Goal: Information Seeking & Learning: Learn about a topic

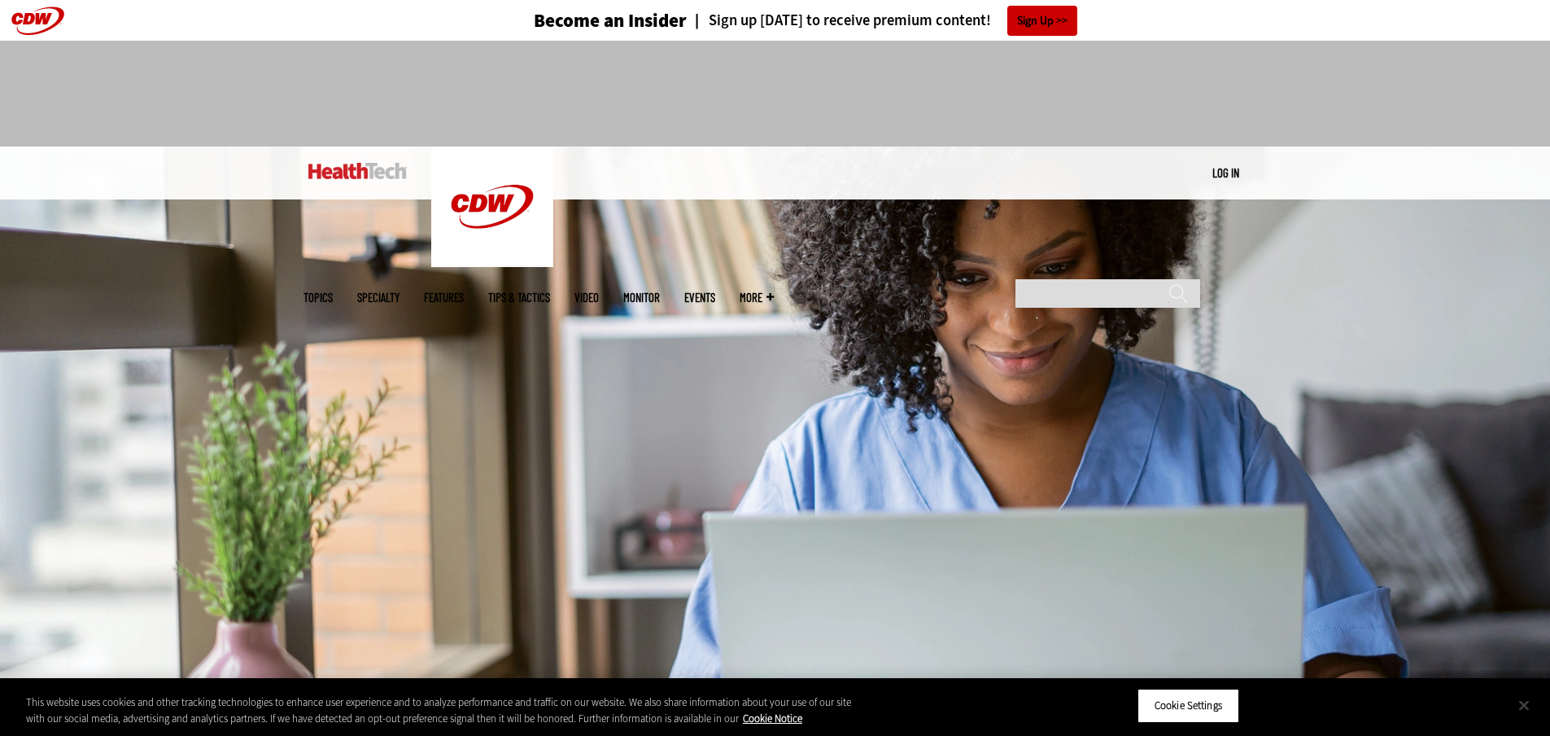
click at [1524, 717] on button "Close" at bounding box center [1524, 705] width 36 height 36
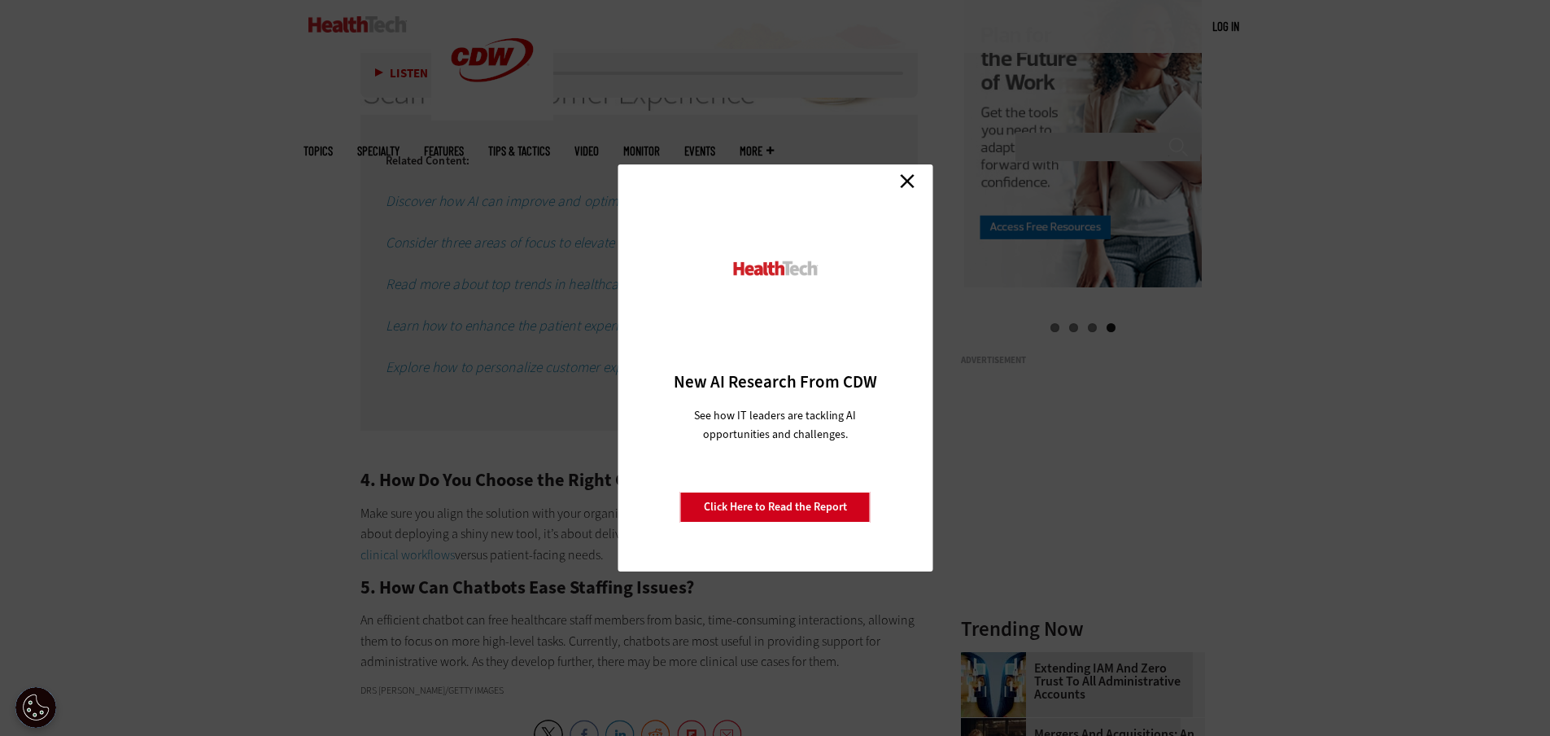
scroll to position [1546, 0]
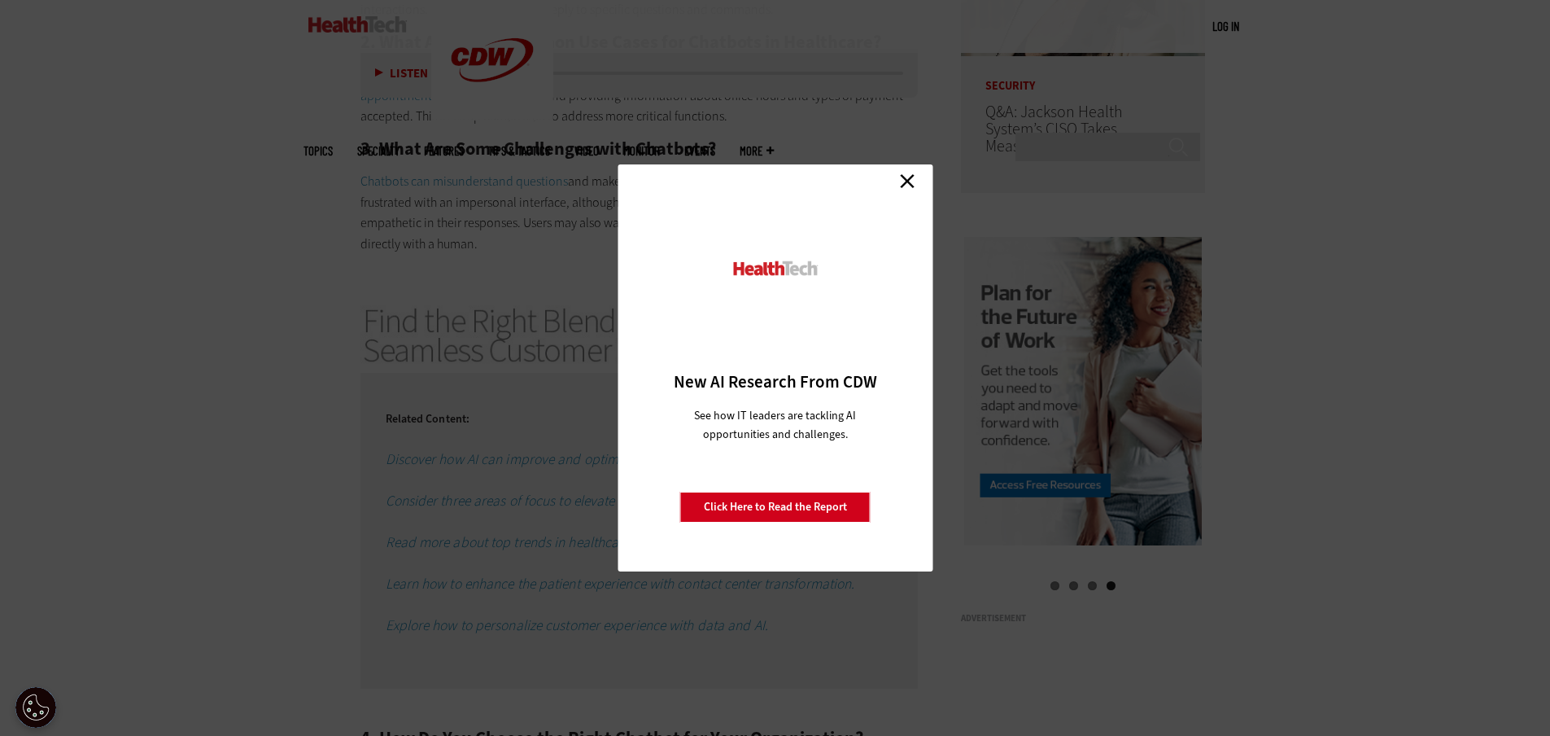
click at [911, 190] on link "Close" at bounding box center [907, 180] width 24 height 24
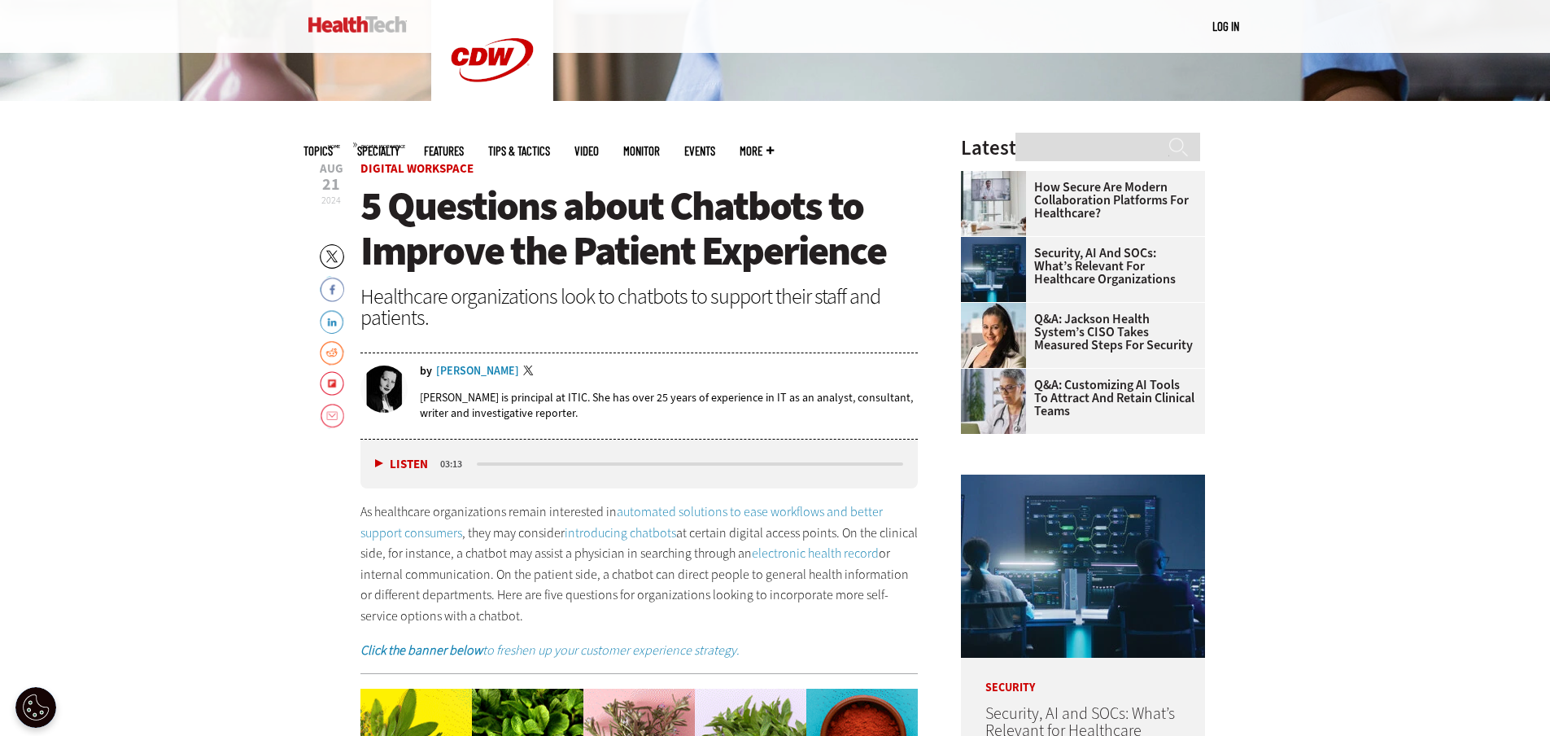
scroll to position [570, 0]
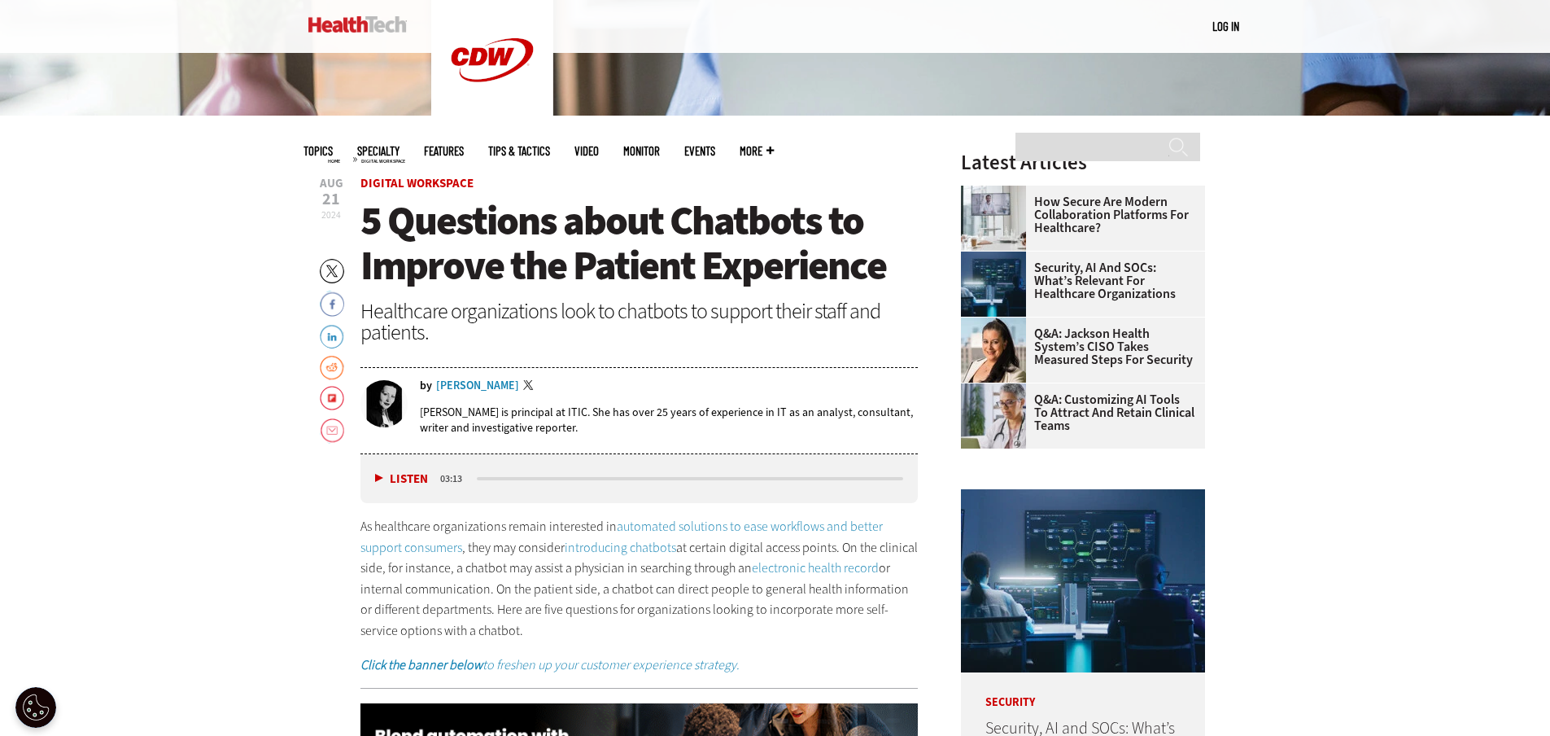
click at [361, 201] on span "5 Questions about Chatbots to Improve the Patient Experience" at bounding box center [624, 243] width 526 height 98
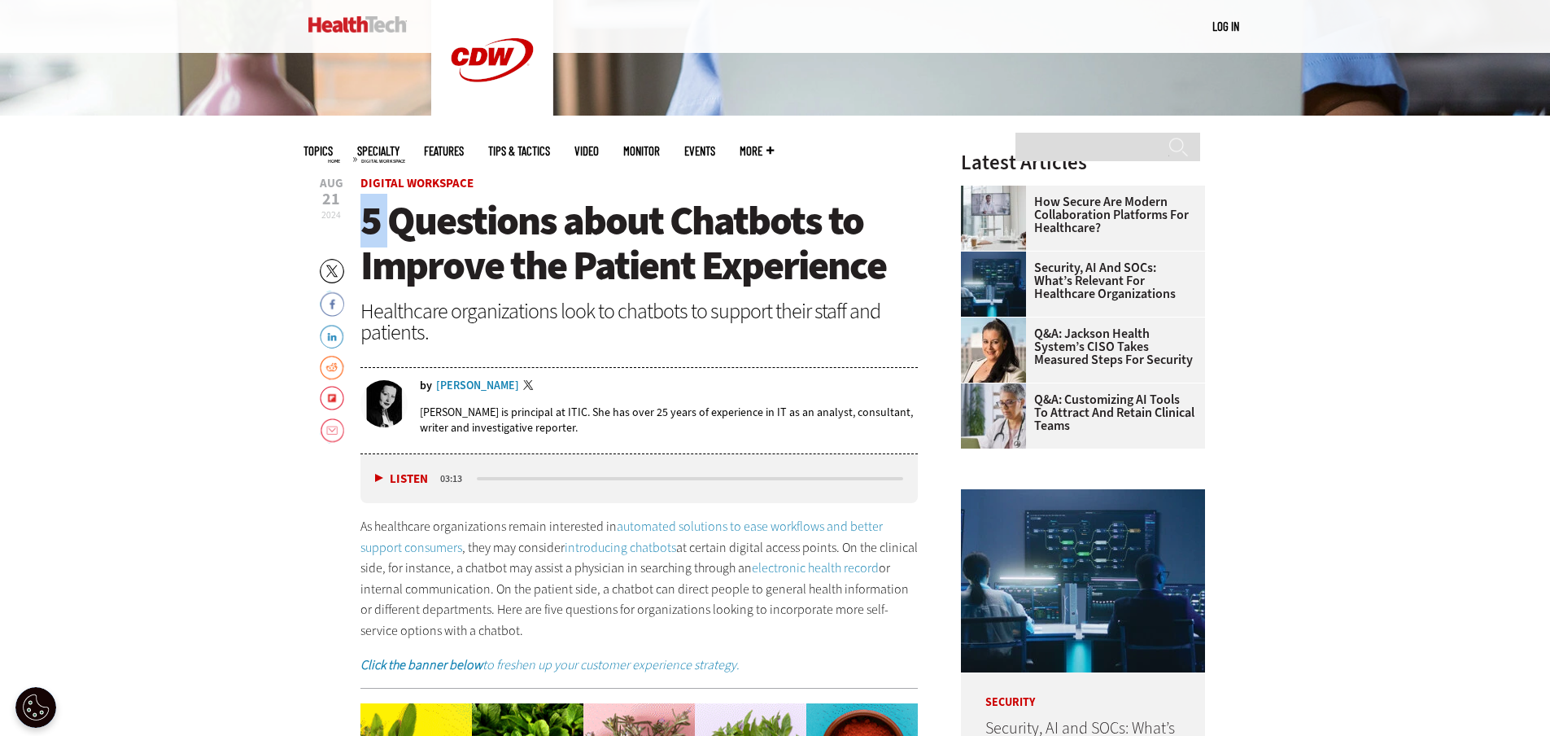
click at [361, 201] on span "5 Questions about Chatbots to Improve the Patient Experience" at bounding box center [624, 243] width 526 height 98
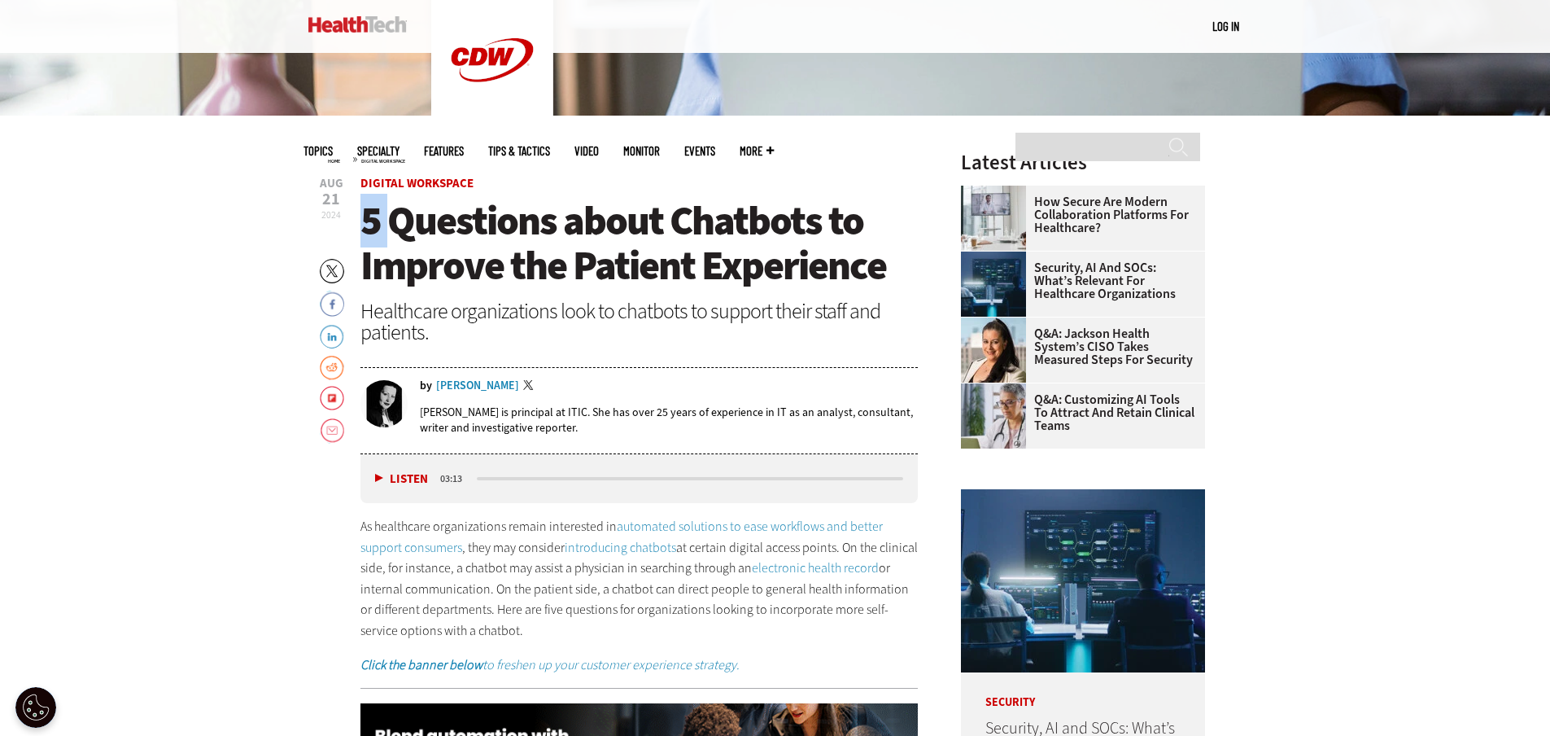
click at [361, 221] on span "5 Questions about Chatbots to Improve the Patient Experience" at bounding box center [624, 243] width 526 height 98
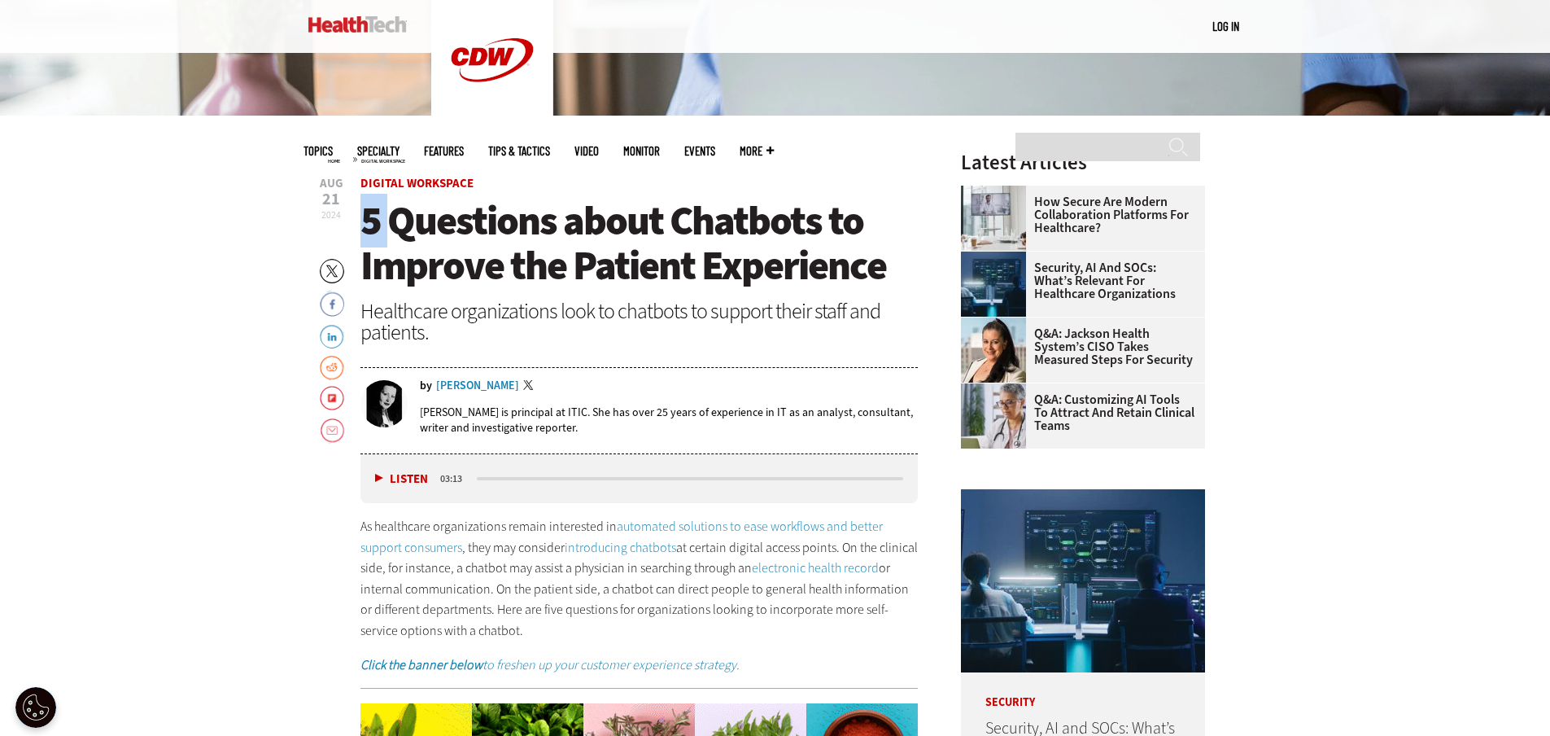
click at [392, 204] on span "5 Questions about Chatbots to Improve the Patient Experience" at bounding box center [624, 243] width 526 height 98
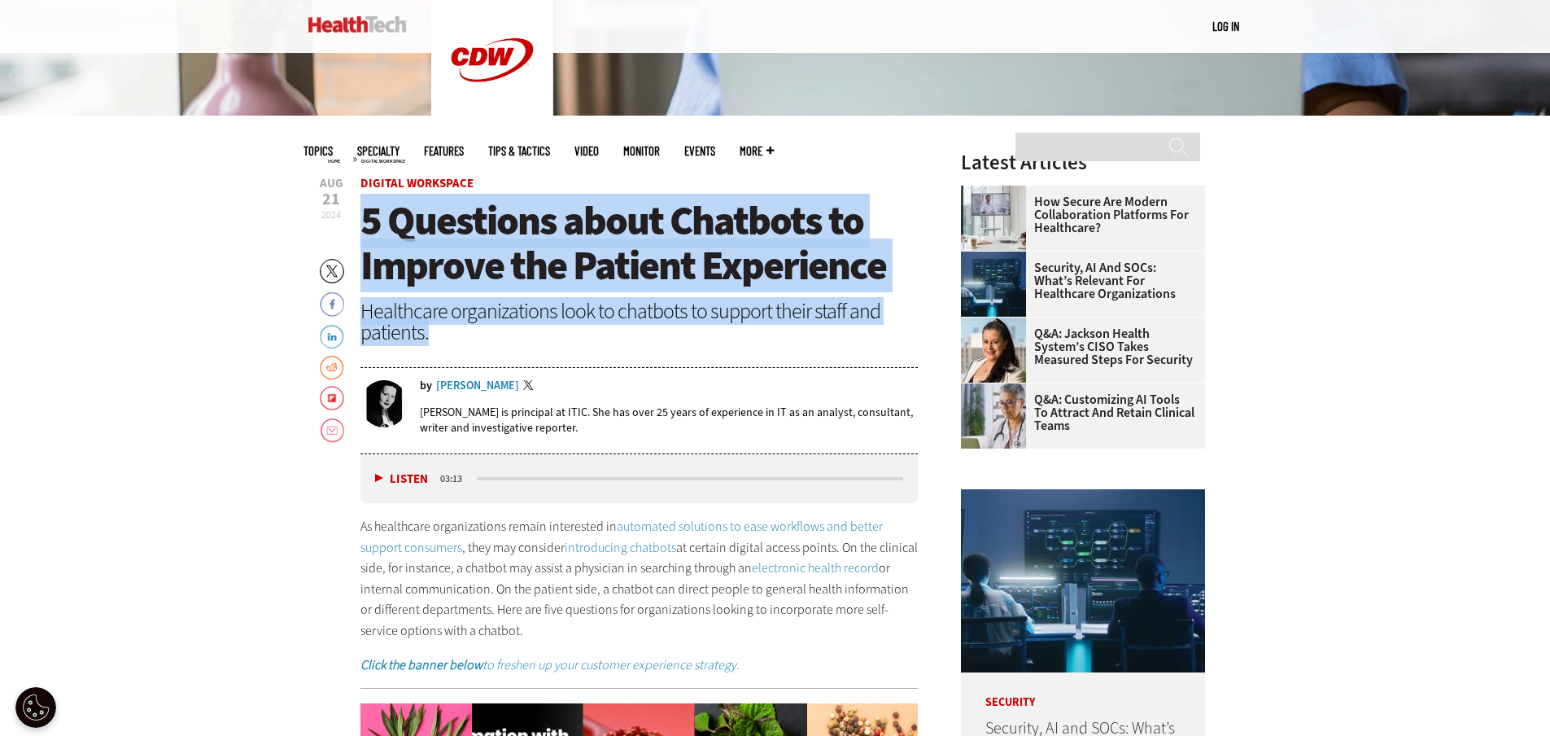
drag, startPoint x: 360, startPoint y: 217, endPoint x: 544, endPoint y: 329, distance: 215.8
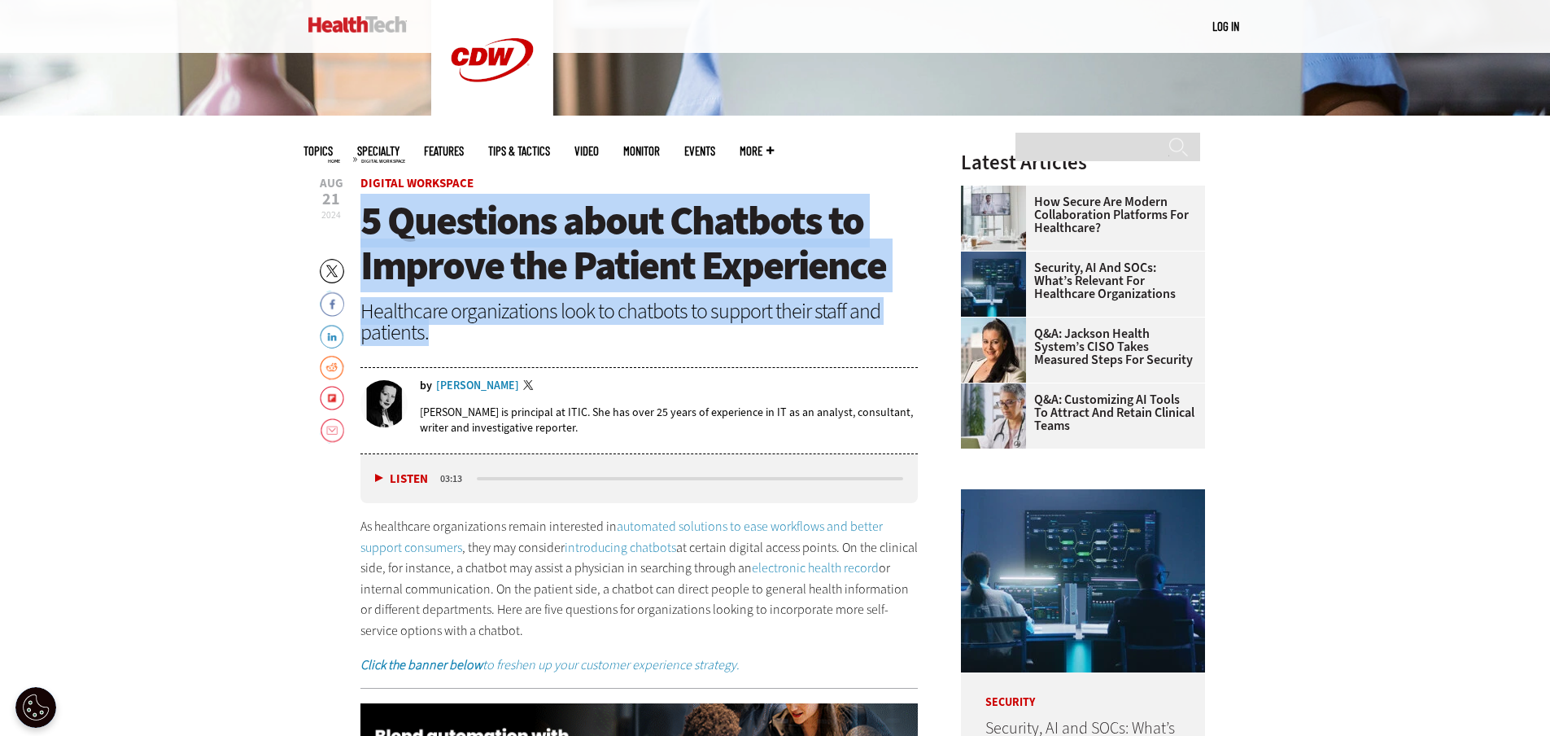
click at [544, 329] on header "[DATE] Twitter Facebook LinkedIn Reddit Flipboard Email Digital Workspace 5 Que…" at bounding box center [640, 315] width 558 height 277
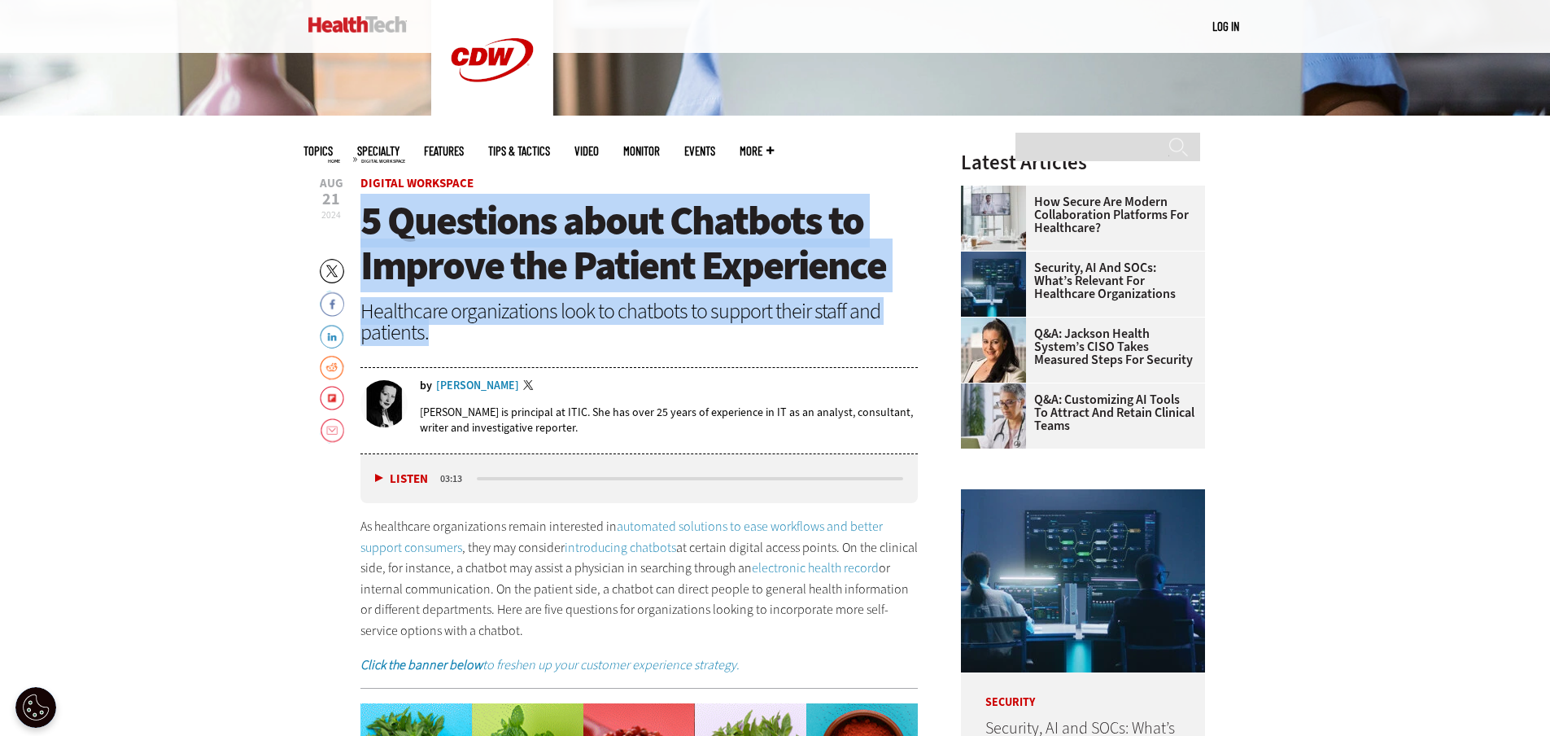
copy header "5 Questions about Chatbots to Improve the Patient Experience Healthcare organiz…"
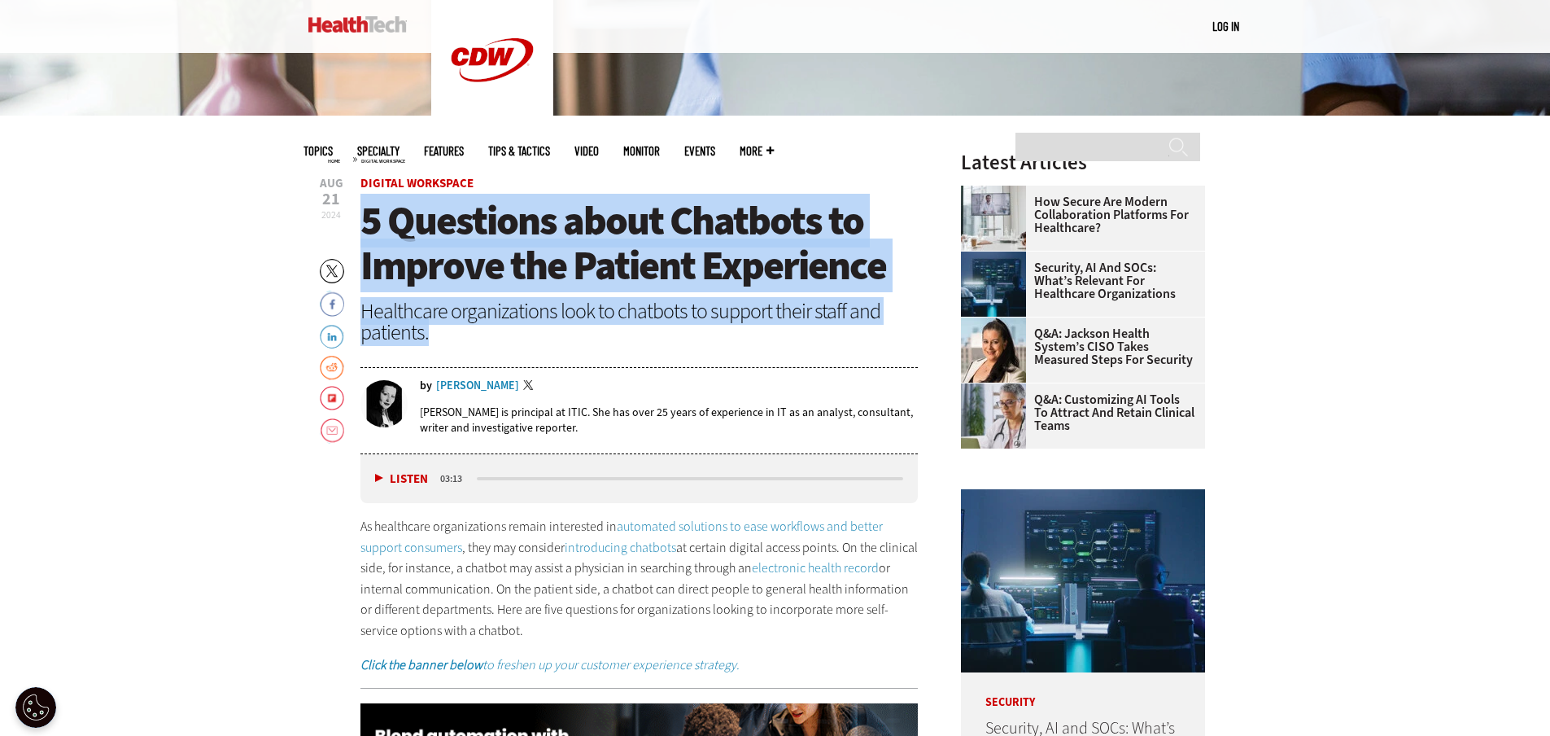
drag, startPoint x: 361, startPoint y: 524, endPoint x: 487, endPoint y: 627, distance: 163.2
click at [487, 627] on p "As healthcare organizations remain interested in automated solutions to ease wo…" at bounding box center [640, 578] width 558 height 125
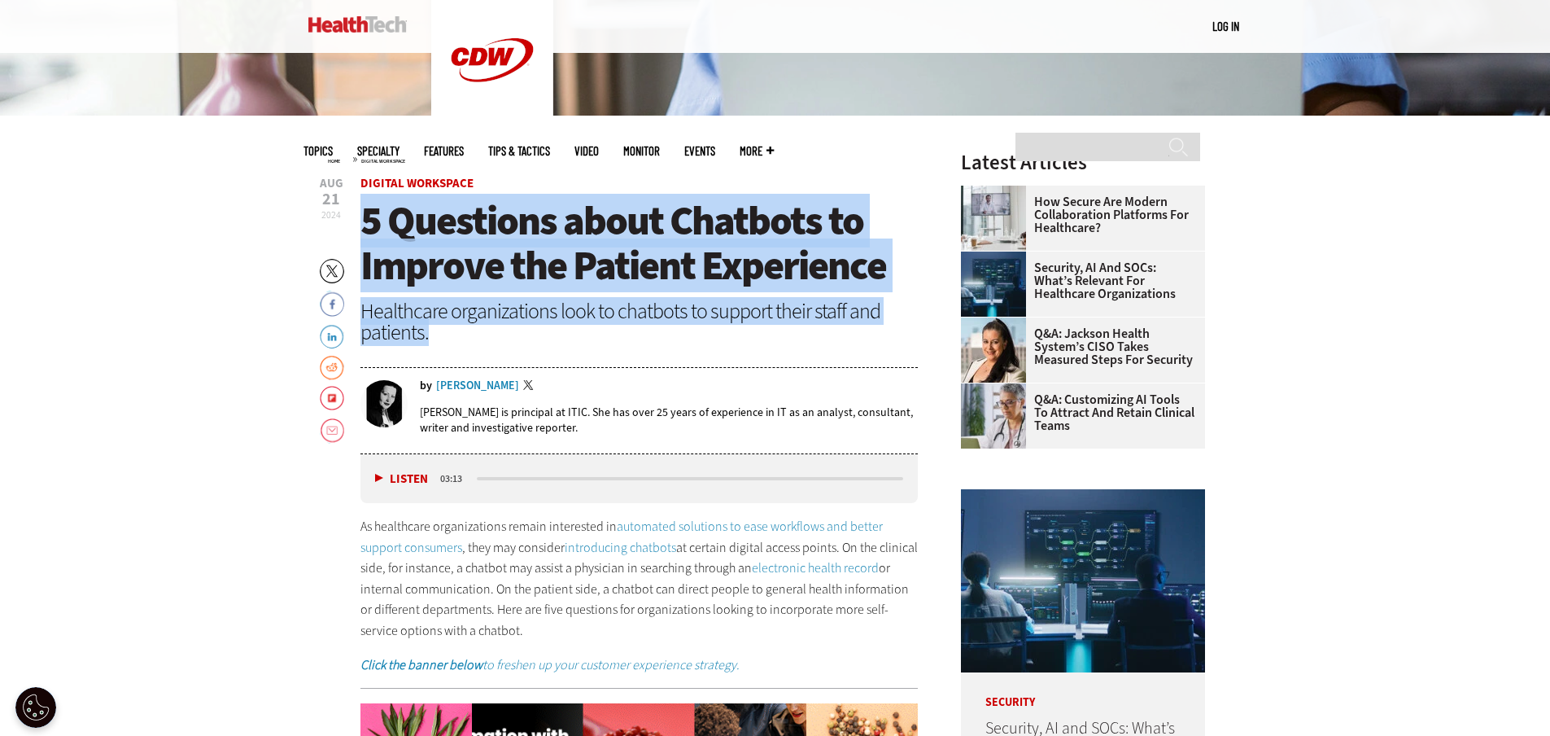
copy p "As healthcare organizations remain interested in automated solutions to ease wo…"
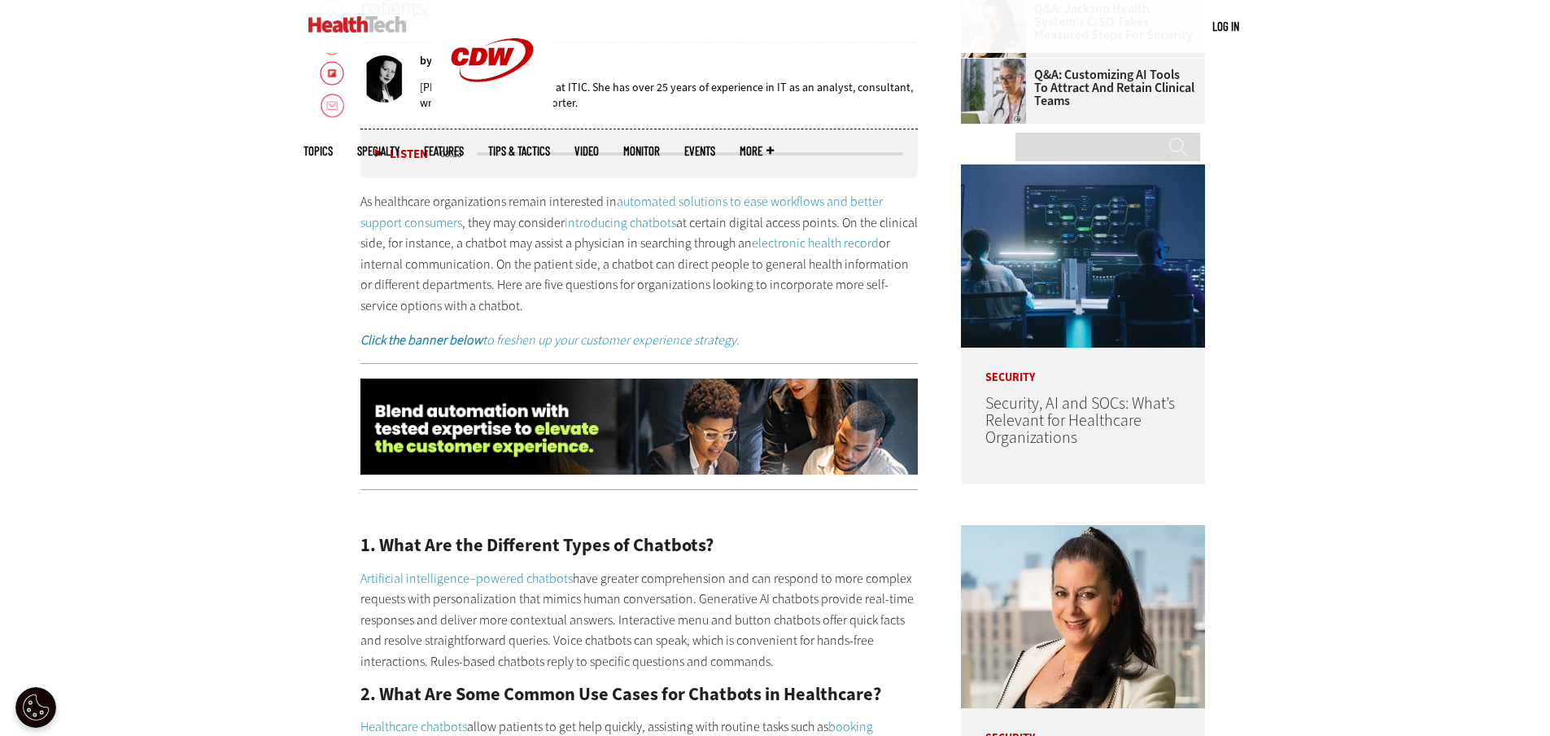
scroll to position [895, 0]
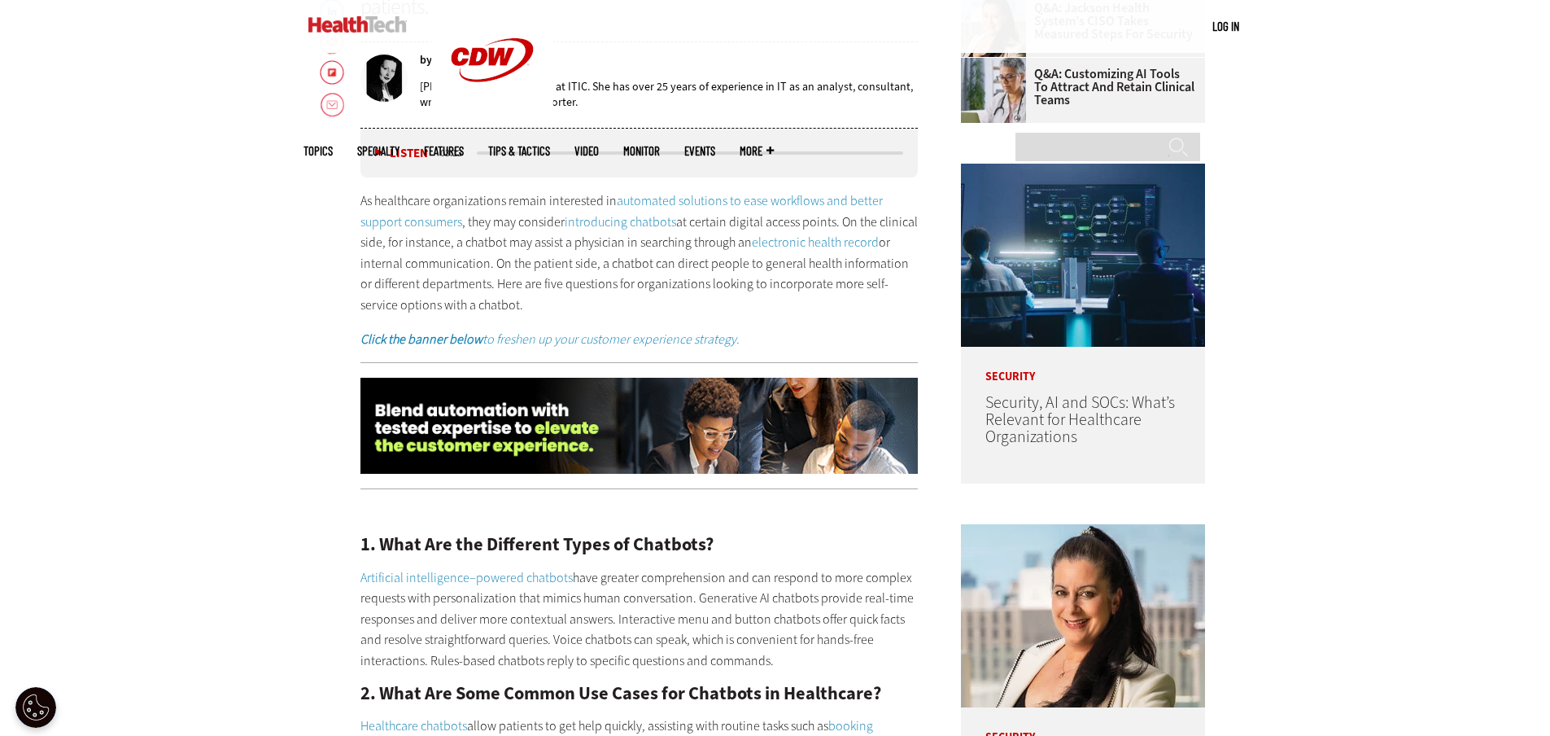
click at [365, 541] on h2 "1. What Are the Different Types of Chatbots?" at bounding box center [640, 544] width 558 height 18
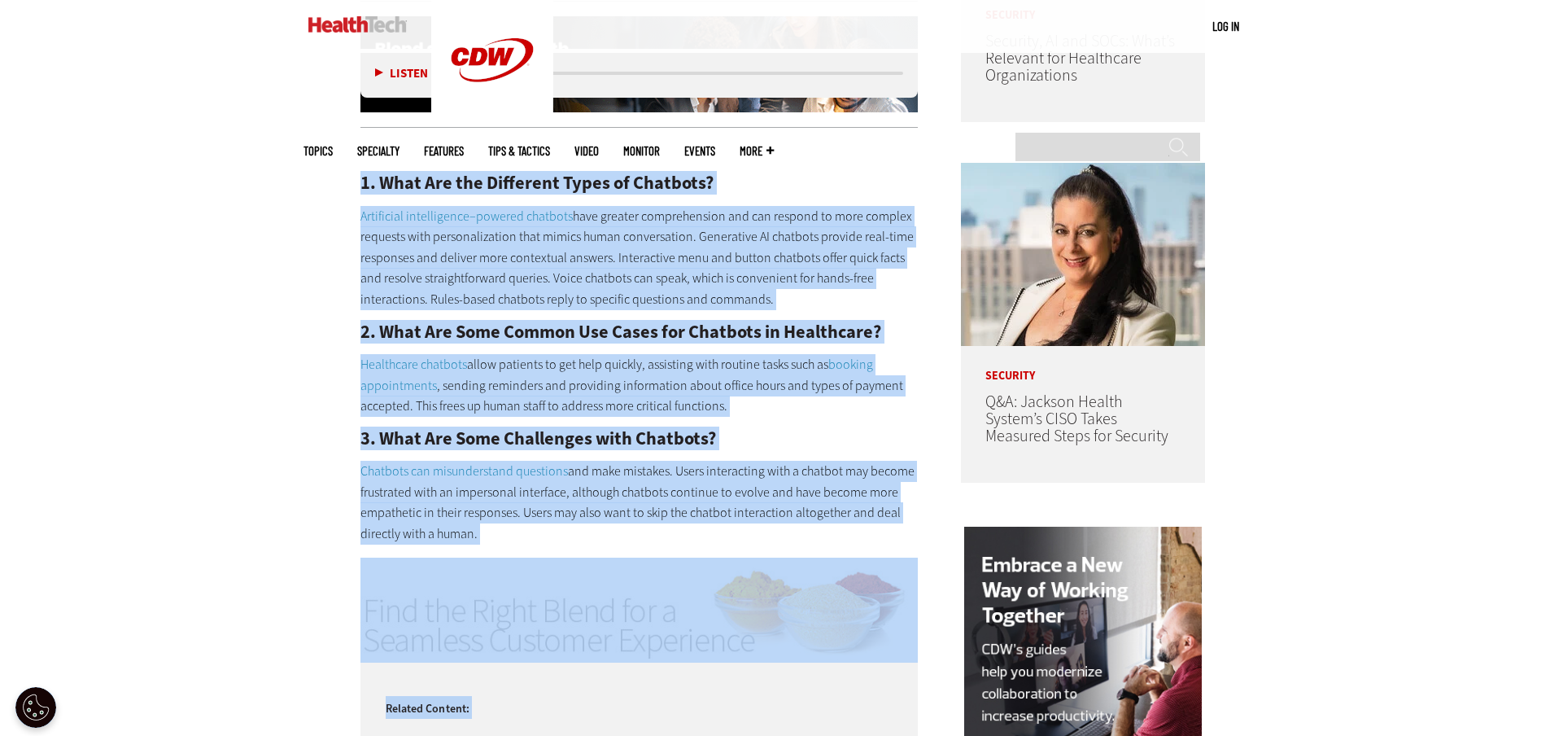
scroll to position [1277, 0]
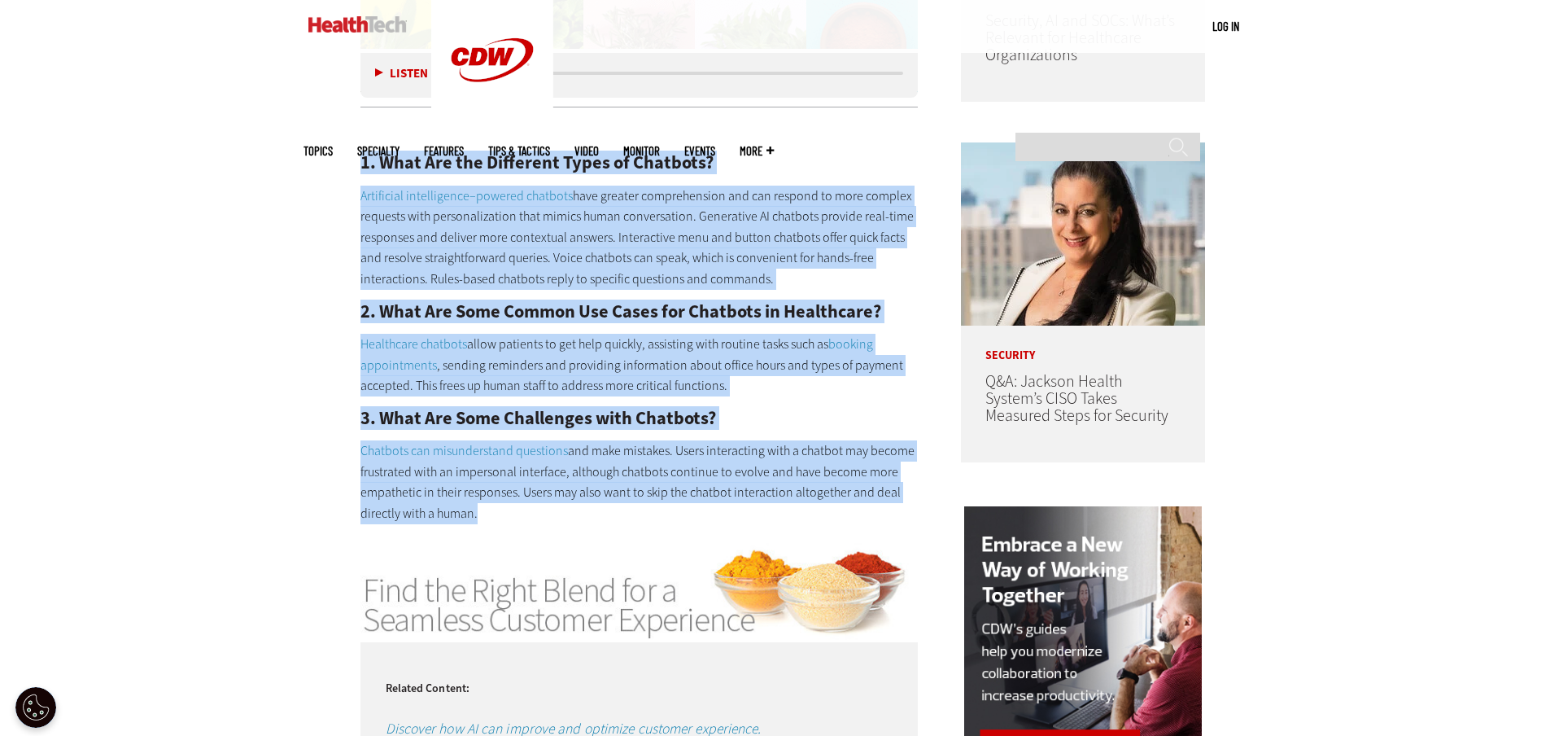
drag, startPoint x: 359, startPoint y: 542, endPoint x: 791, endPoint y: 533, distance: 432.2
click at [791, 533] on article "[DATE] Twitter Facebook LinkedIn Reddit Flipboard Email Digital Workspace 5 Que…" at bounding box center [623, 652] width 591 height 2365
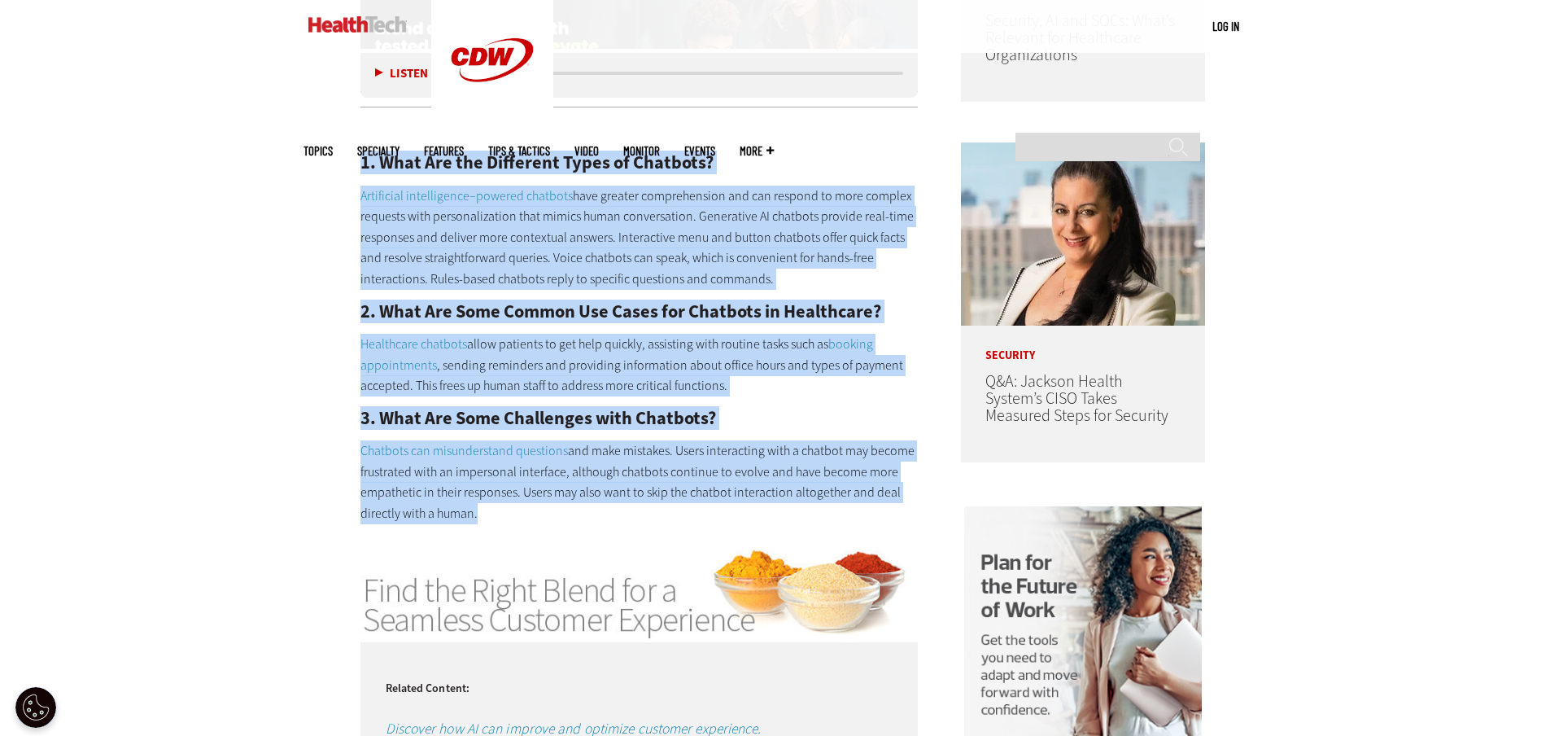
copy div "6. Lore Ips dol Sitametco Adipi el Seddoeiu? Temporinci utlaboreetdo–magnaal en…"
click at [535, 558] on img at bounding box center [640, 588] width 558 height 103
click at [536, 540] on img at bounding box center [640, 588] width 558 height 103
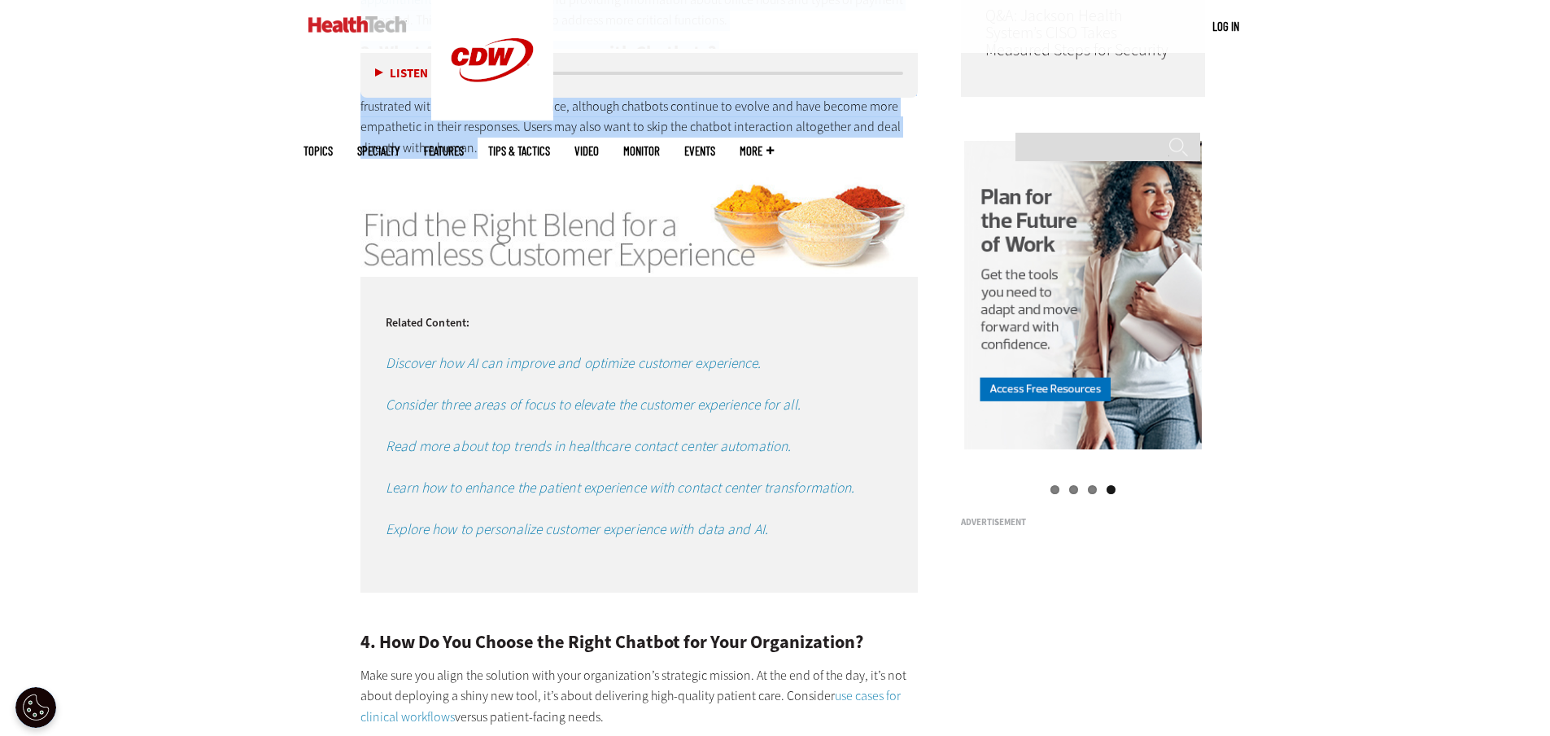
scroll to position [1765, 0]
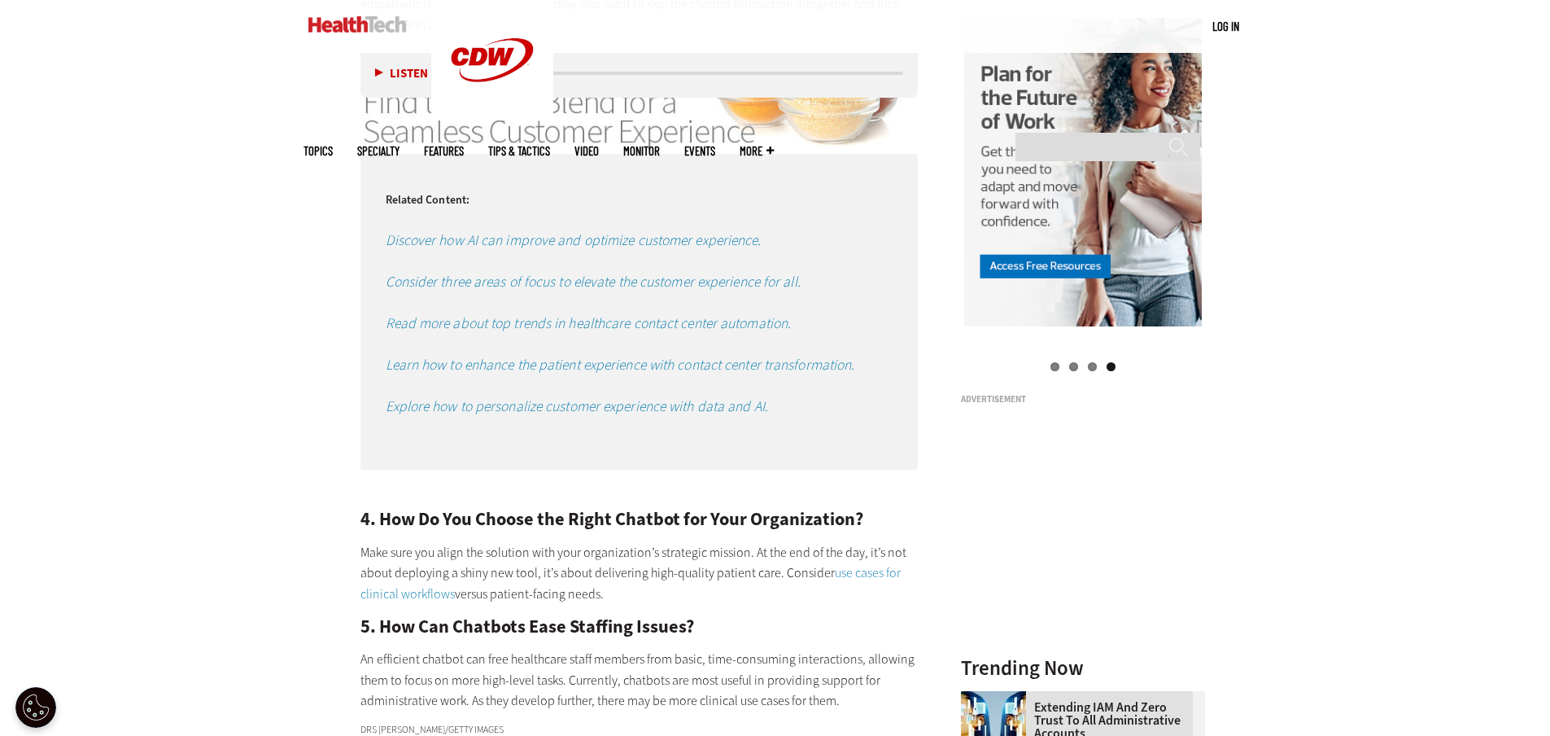
click at [351, 499] on article "[DATE] Twitter Facebook LinkedIn Reddit Flipboard Email Digital Workspace 5 Que…" at bounding box center [623, 164] width 591 height 2365
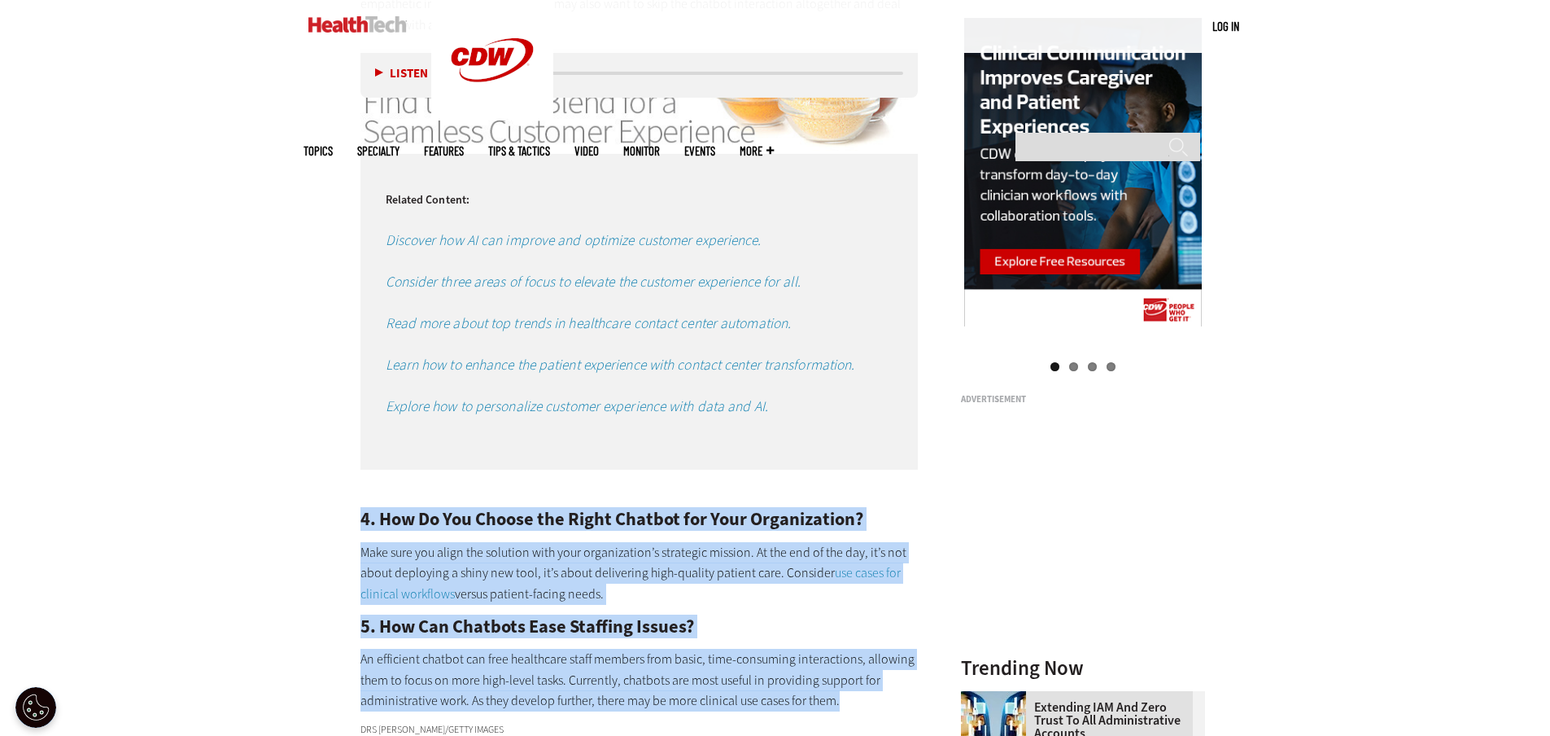
drag, startPoint x: 356, startPoint y: 516, endPoint x: 880, endPoint y: 710, distance: 558.7
click at [880, 710] on article "[DATE] Twitter Facebook LinkedIn Reddit Flipboard Email Digital Workspace 5 Que…" at bounding box center [623, 164] width 591 height 2365
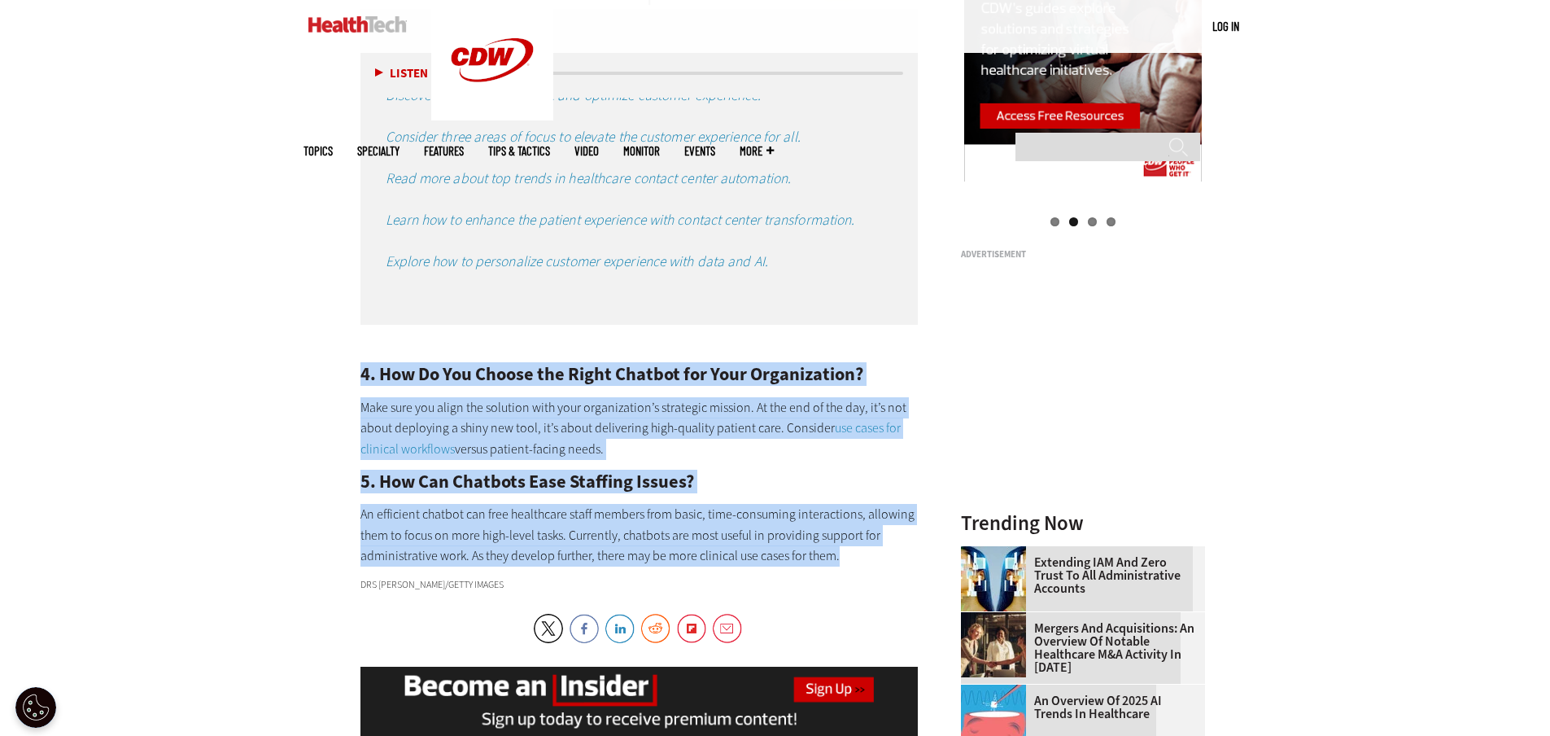
scroll to position [2172, 0]
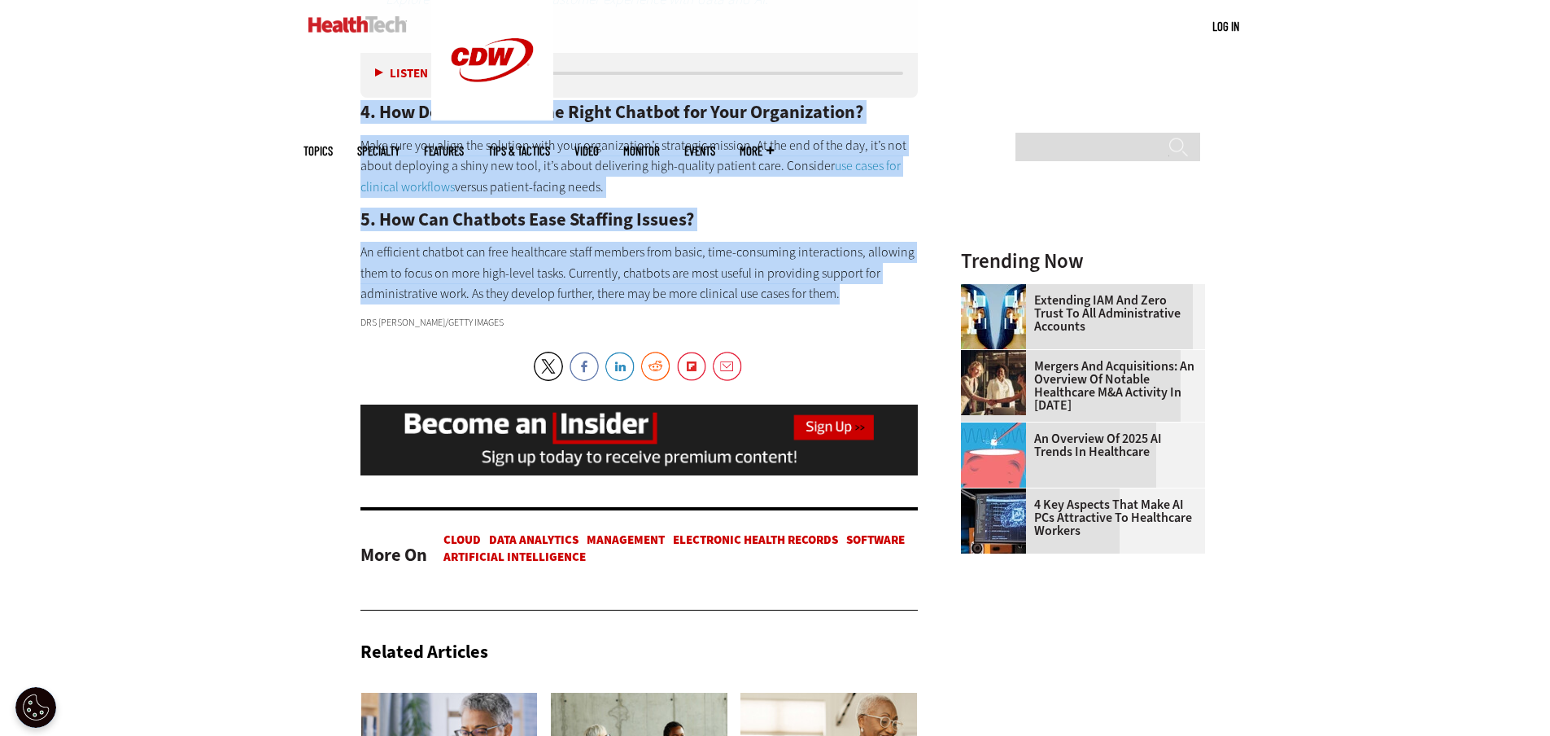
copy div "4. How Do You Choose the Right Chatbot for Your Organization? Make sure you ali…"
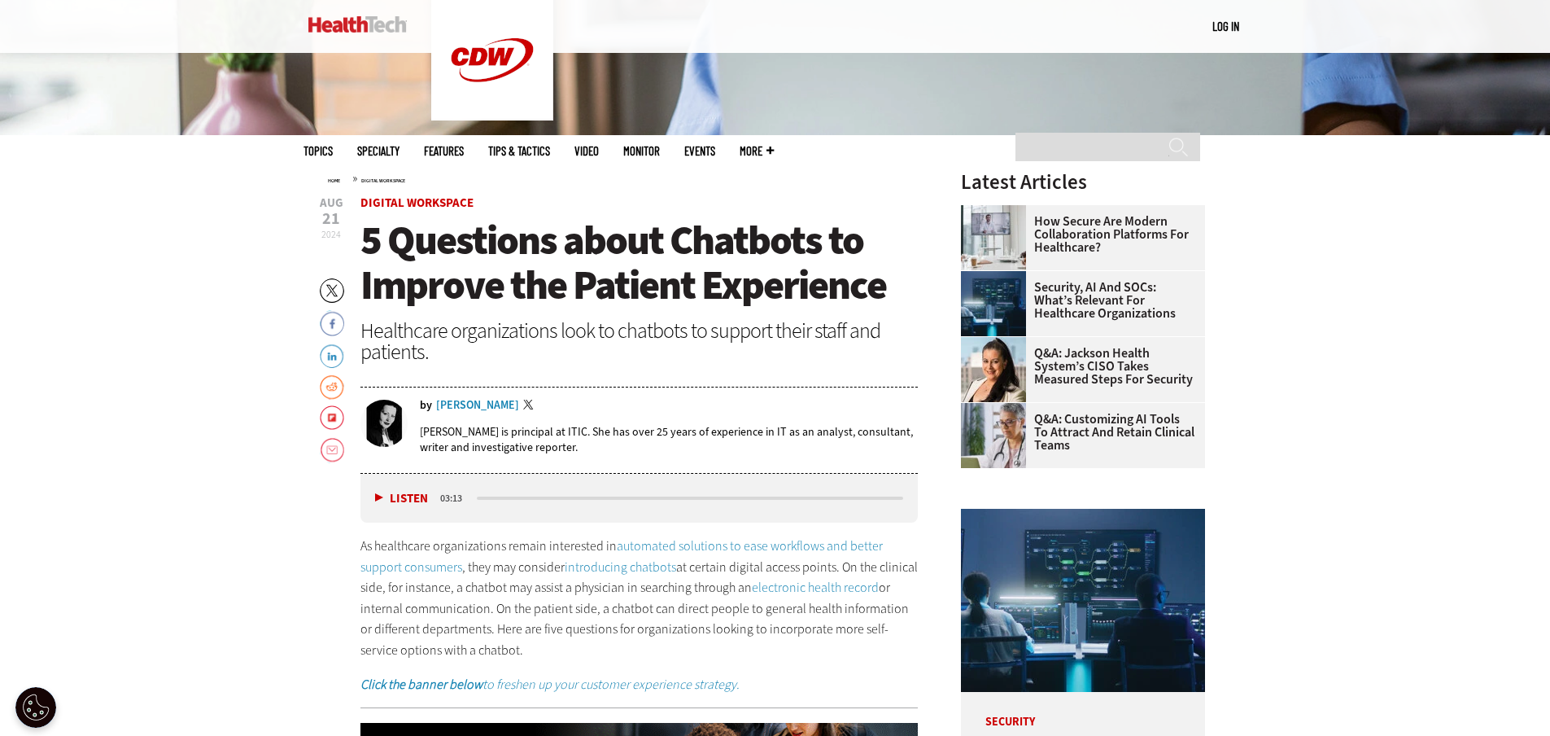
scroll to position [544, 0]
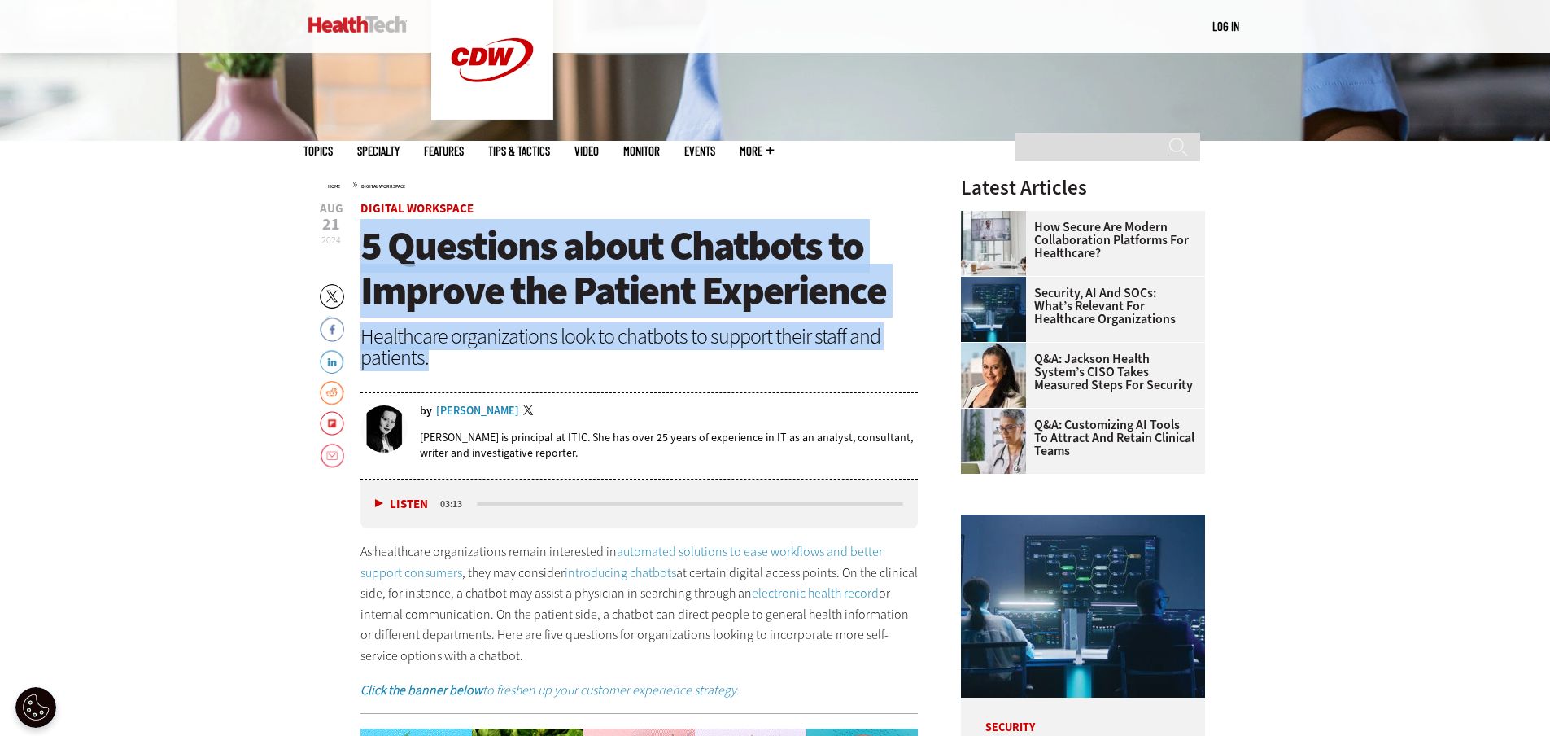
drag, startPoint x: 364, startPoint y: 242, endPoint x: 439, endPoint y: 364, distance: 143.6
click at [439, 364] on header "[DATE] Twitter Facebook LinkedIn Reddit Flipboard Email Digital Workspace 5 Que…" at bounding box center [640, 341] width 558 height 277
copy header "5 Questions about Chatbots to Improve the Patient Experience Healthcare organiz…"
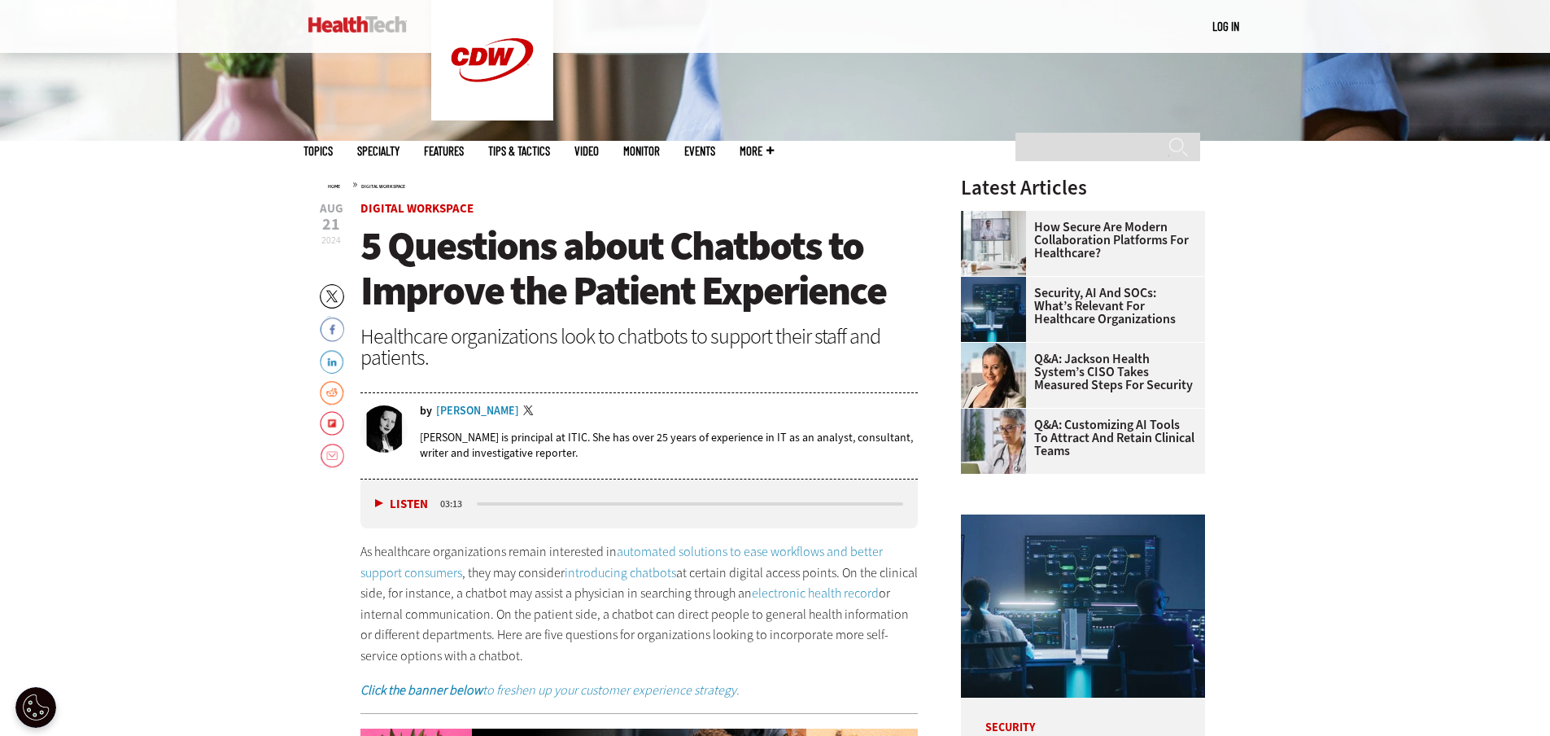
click at [542, 400] on div "by [PERSON_NAME] Twitter [PERSON_NAME] is principal at ITIC. She has over 25 ye…" at bounding box center [640, 437] width 558 height 83
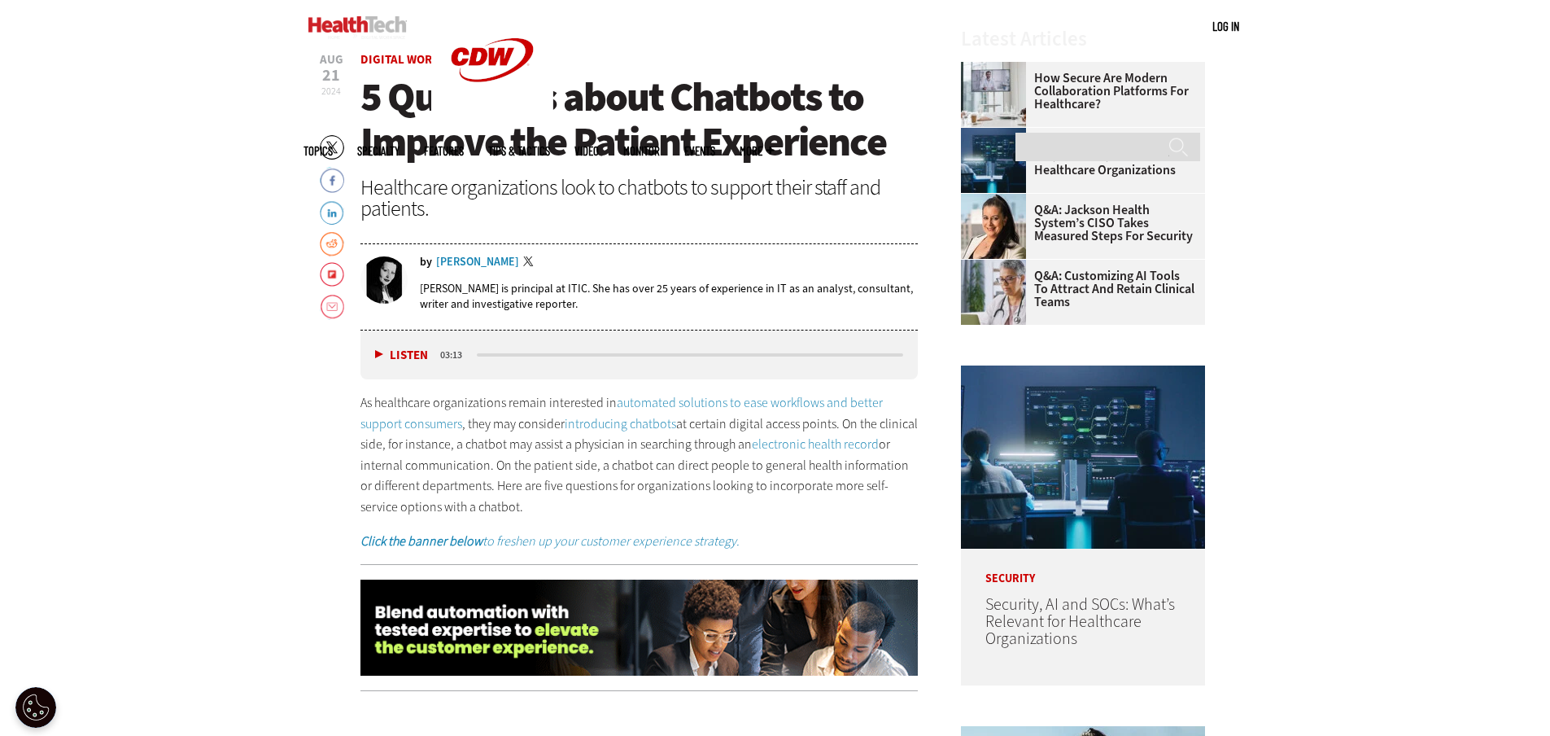
scroll to position [707, 0]
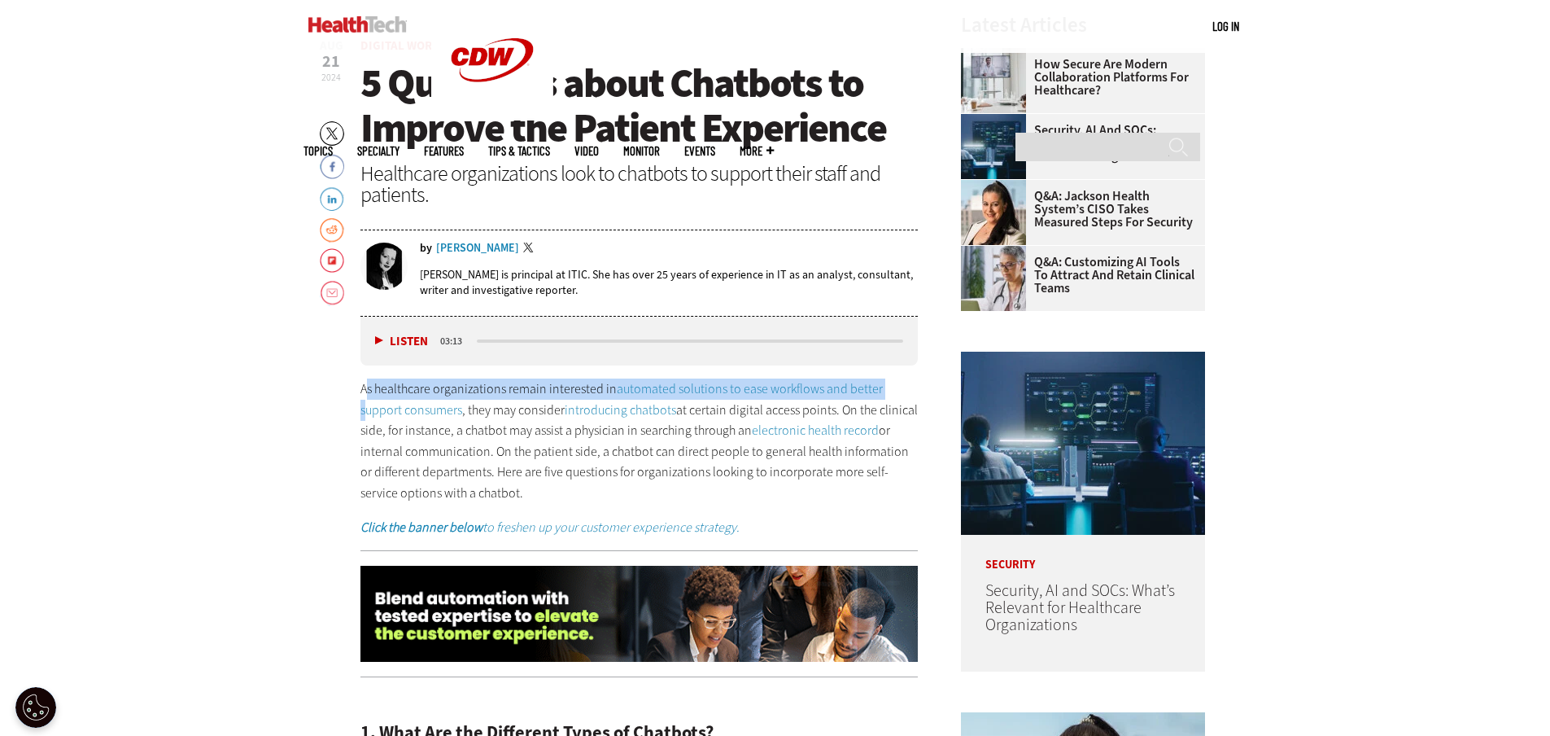
drag, startPoint x: 364, startPoint y: 385, endPoint x: 365, endPoint y: 402, distance: 17.2
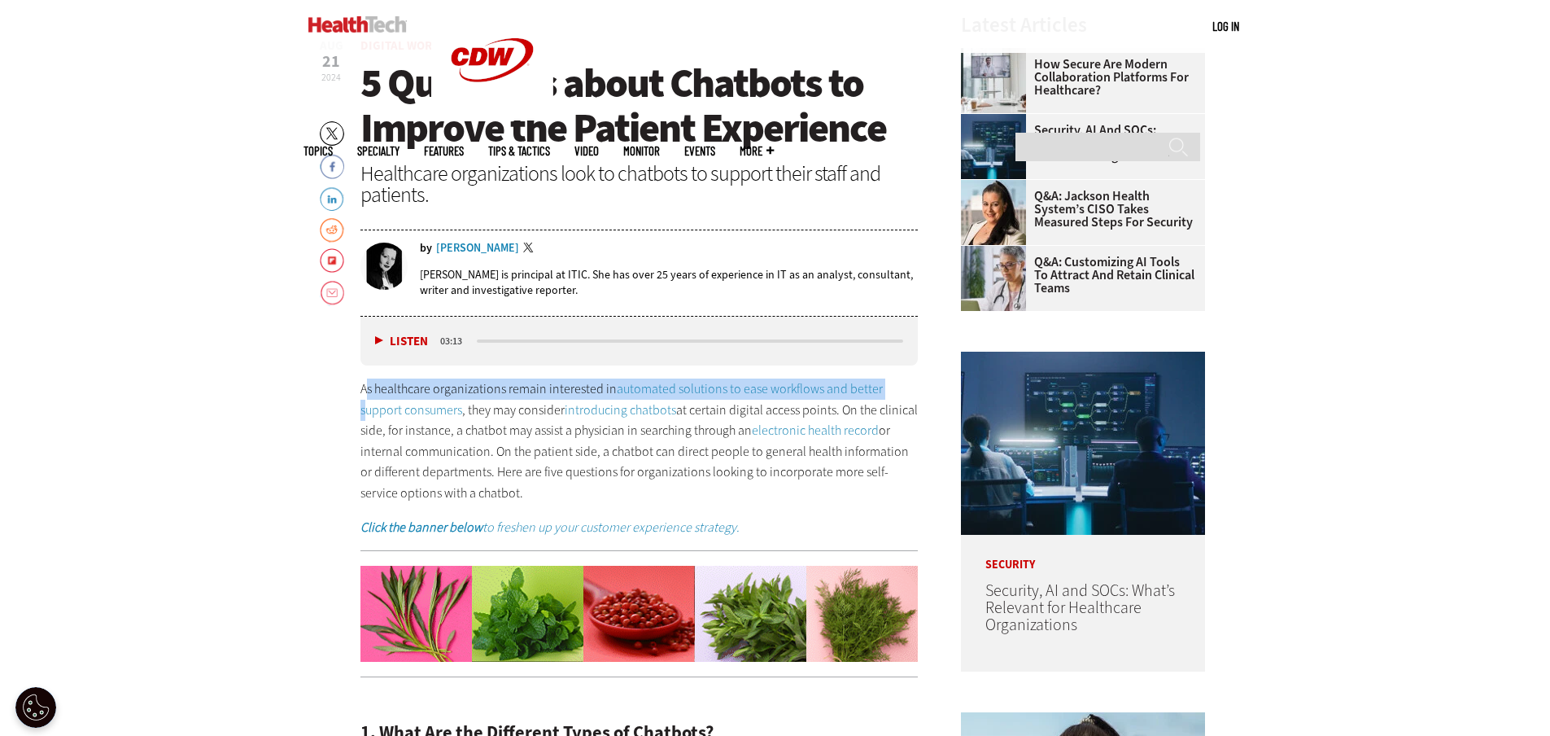
click at [365, 402] on p "As healthcare organizations remain interested in automated solutions to ease wo…" at bounding box center [640, 440] width 558 height 125
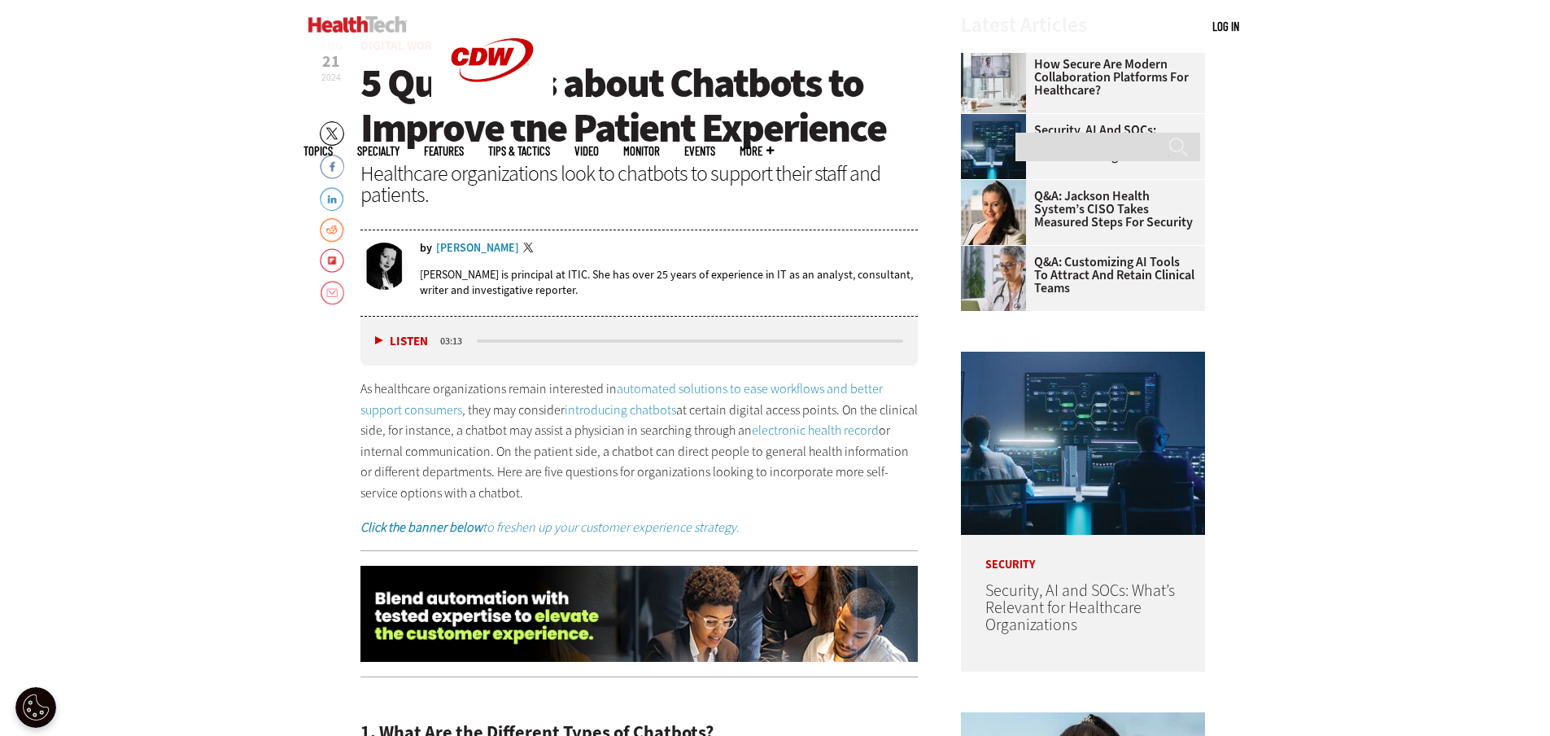
click at [362, 392] on p "As healthcare organizations remain interested in automated solutions to ease wo…" at bounding box center [640, 440] width 558 height 125
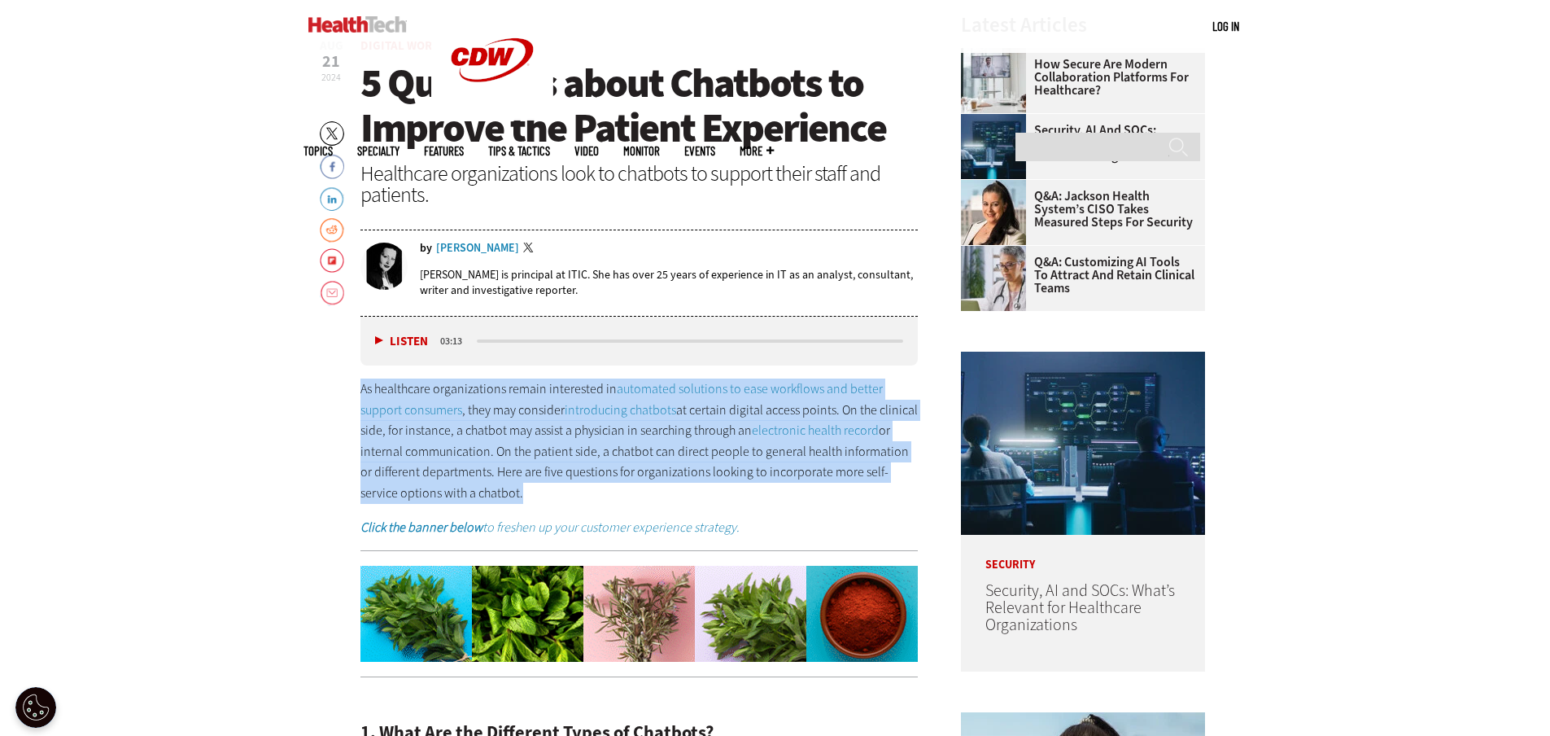
drag, startPoint x: 362, startPoint y: 391, endPoint x: 479, endPoint y: 496, distance: 156.7
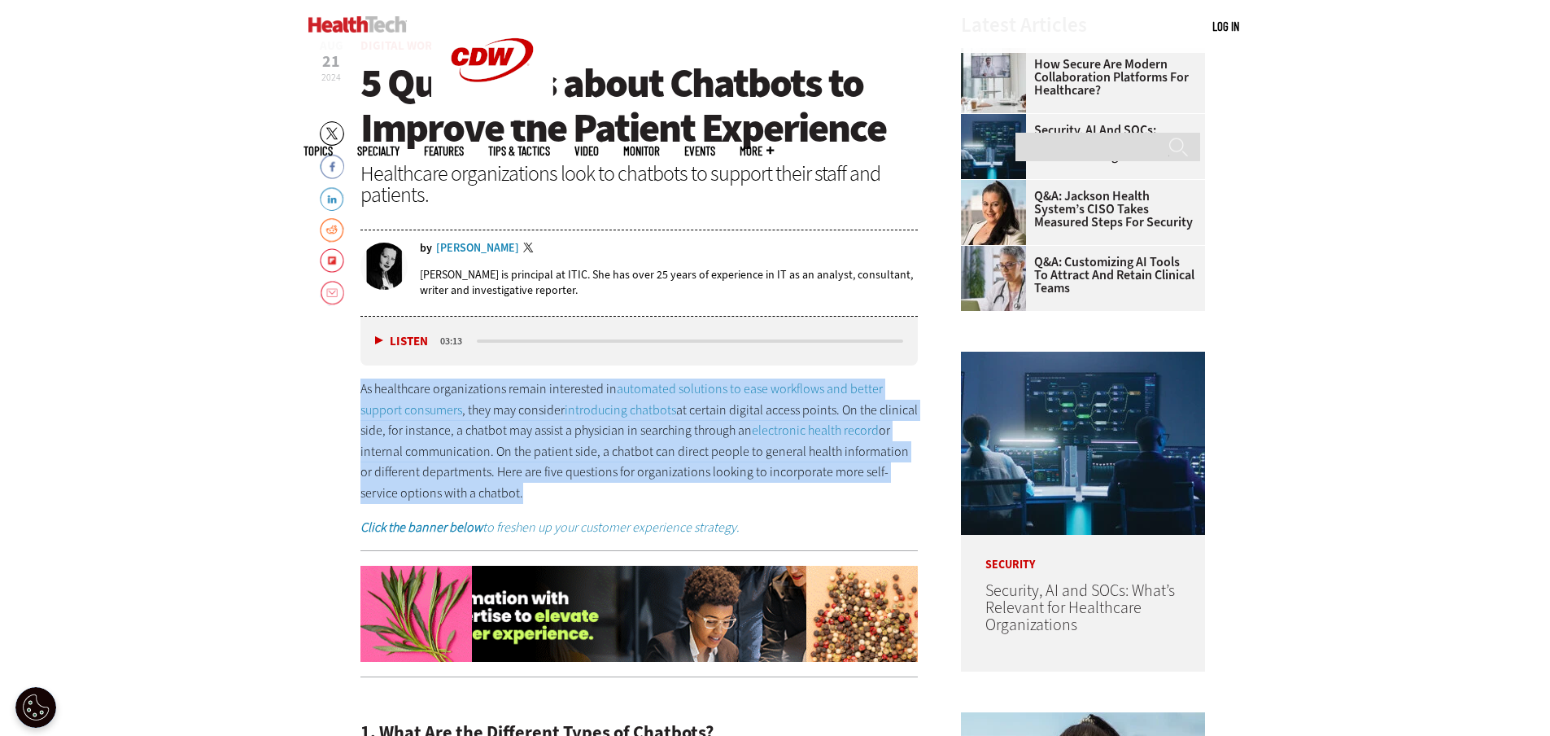
click at [479, 496] on p "As healthcare organizations remain interested in automated solutions to ease wo…" at bounding box center [640, 440] width 558 height 125
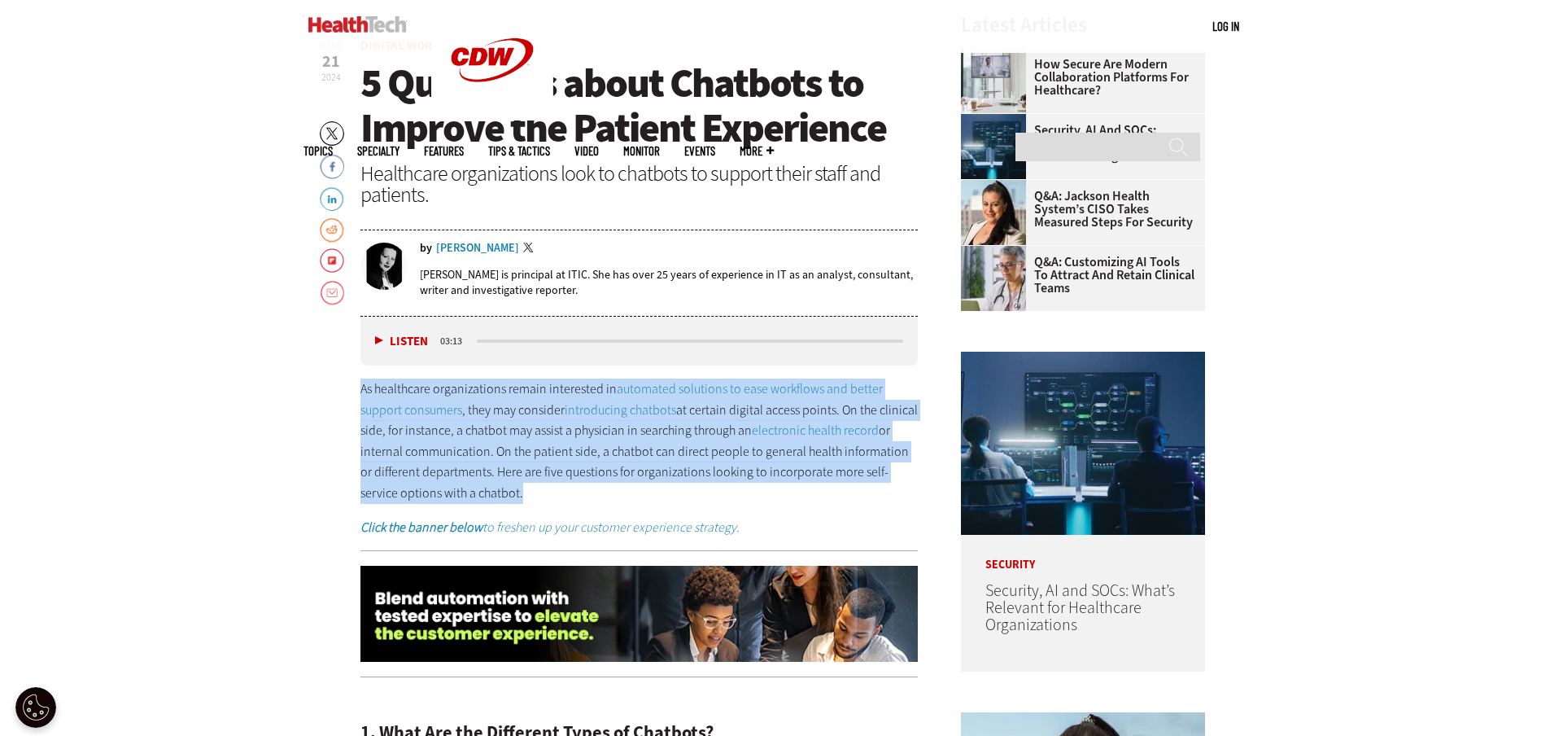
copy p "As healthcare organizations remain interested in automated solutions to ease wo…"
